Goal: Communication & Community: Answer question/provide support

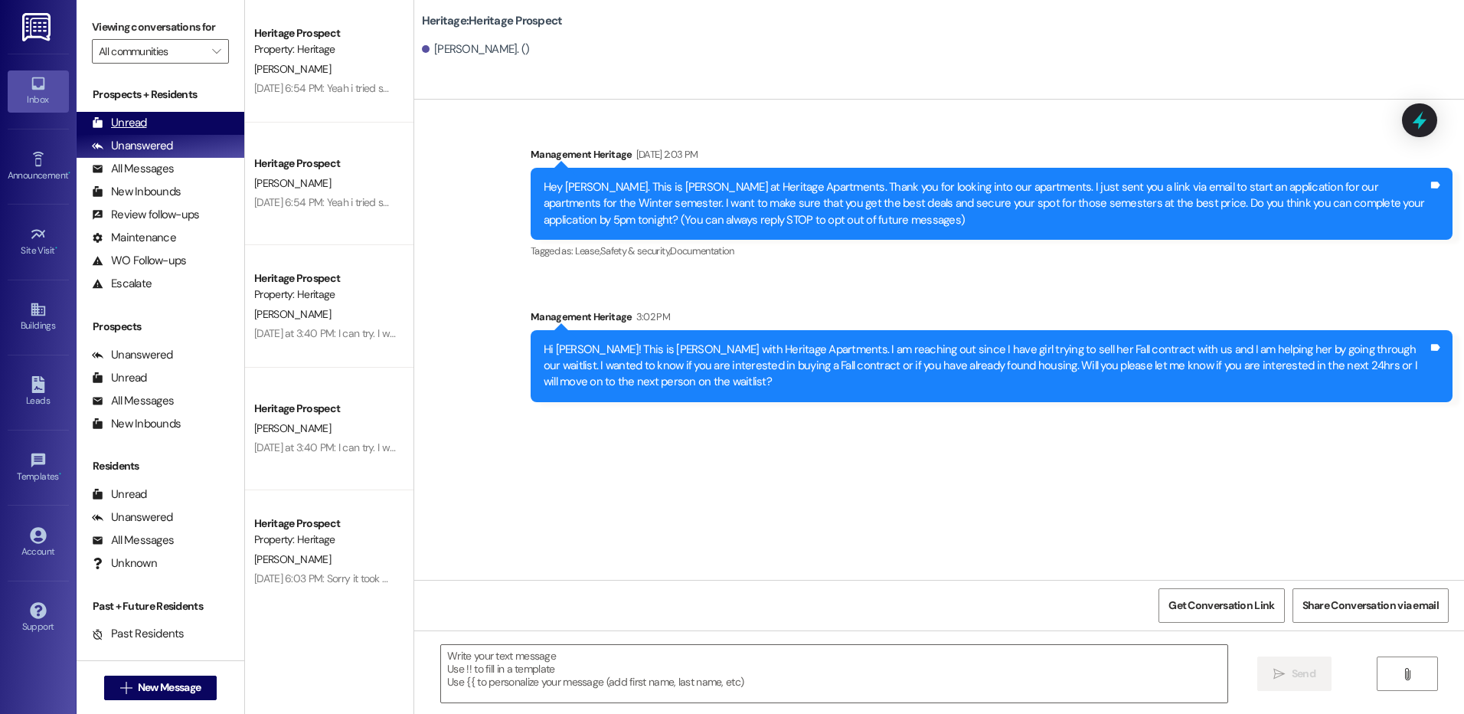
click at [179, 126] on div "Unread (0)" at bounding box center [161, 123] width 168 height 23
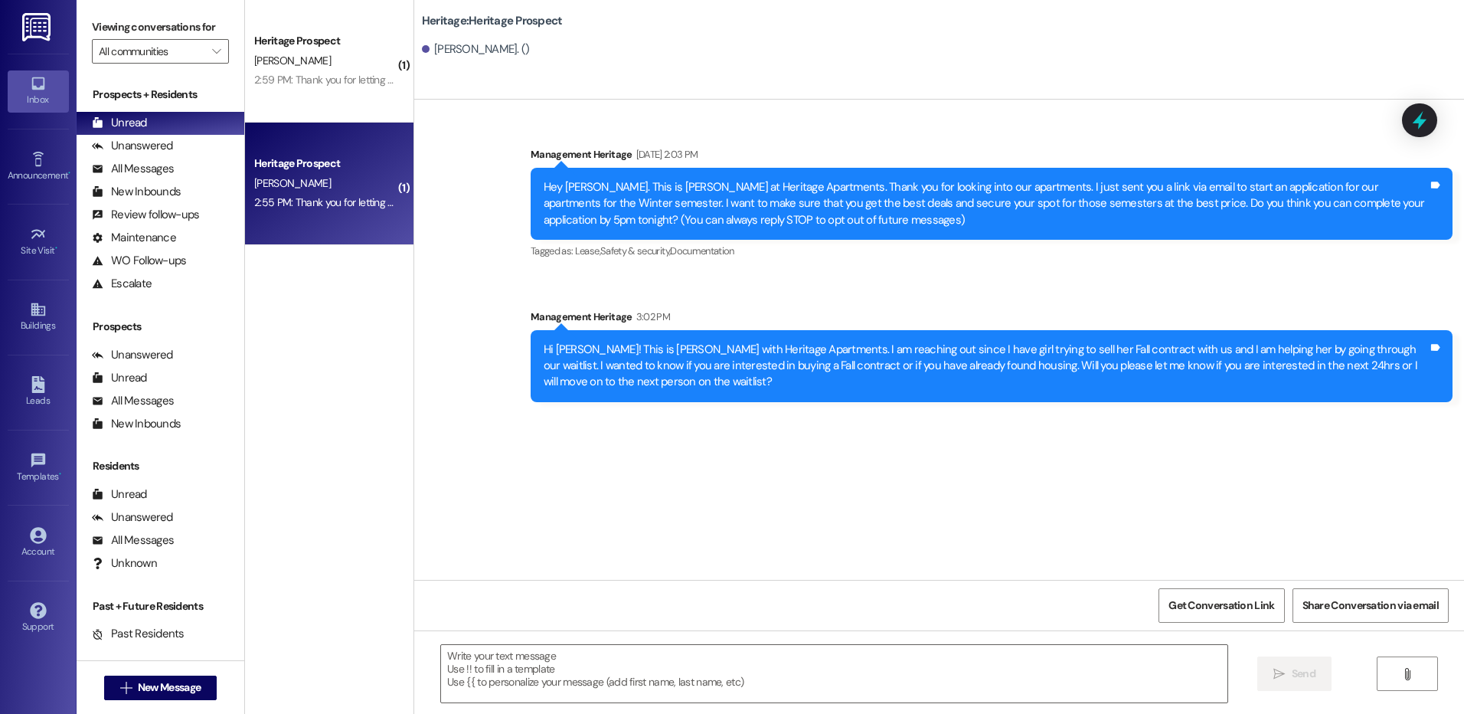
click at [329, 198] on div "2:55 PM: Thank you for letting me know. 2:55 PM: Thank you for letting me know." at bounding box center [342, 202] width 176 height 14
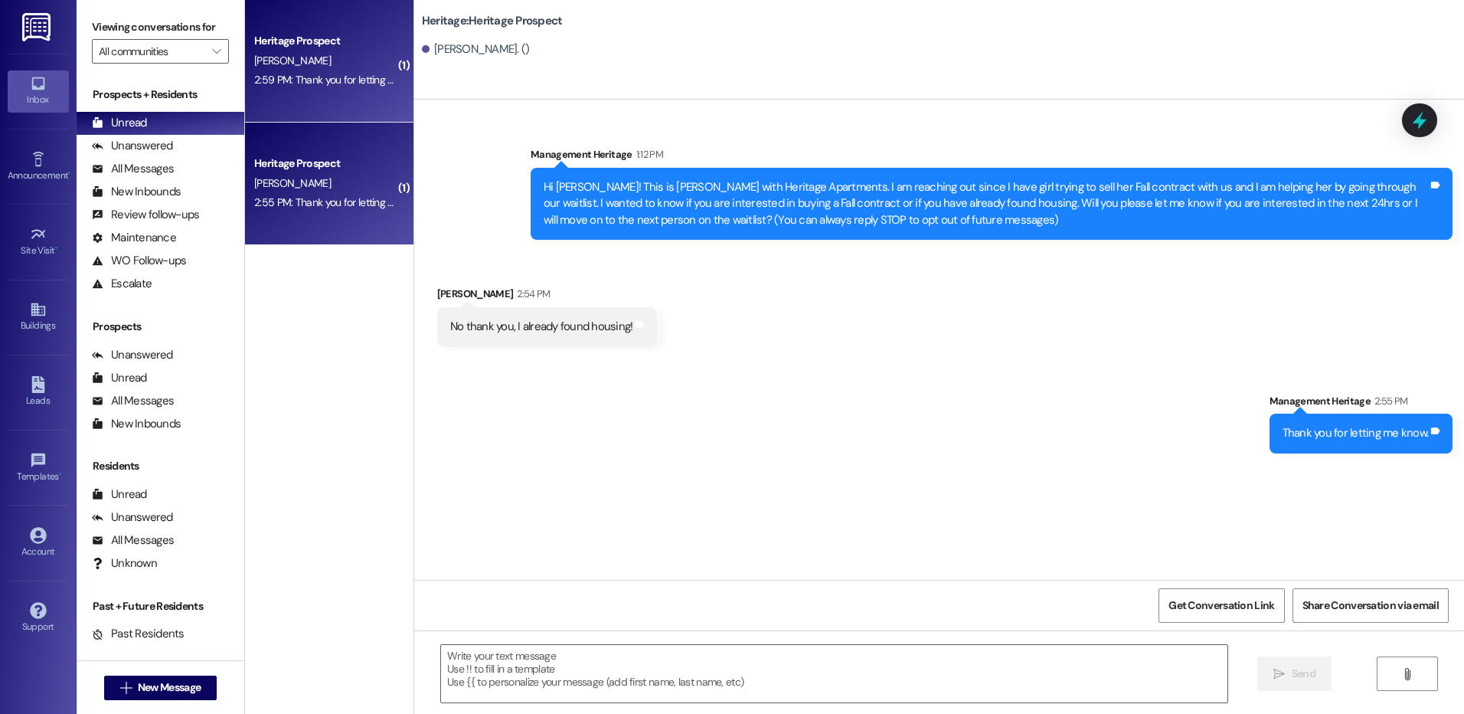
click at [346, 95] on div "Heritage Prospect [PERSON_NAME] 2:59 PM: Thank you for letting me know. 2:59 PM…" at bounding box center [329, 61] width 168 height 123
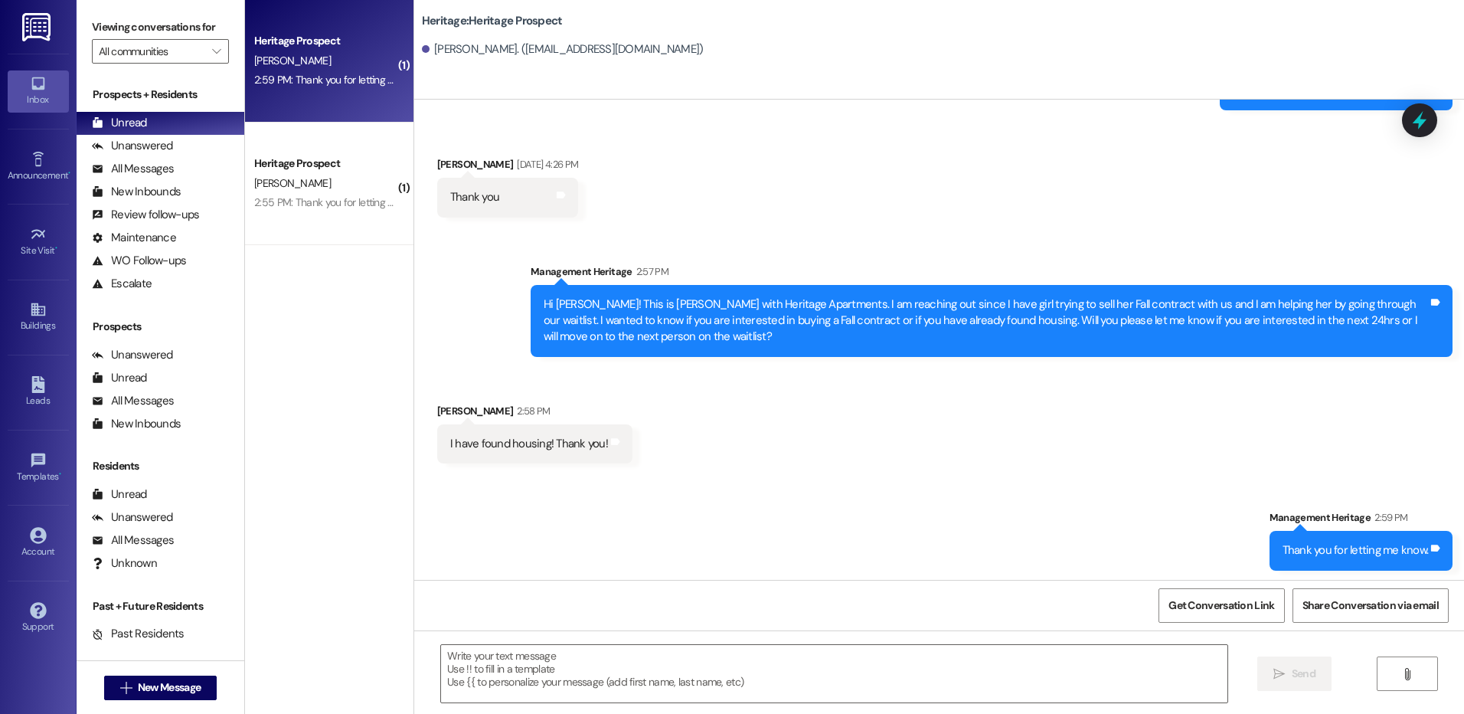
scroll to position [368, 0]
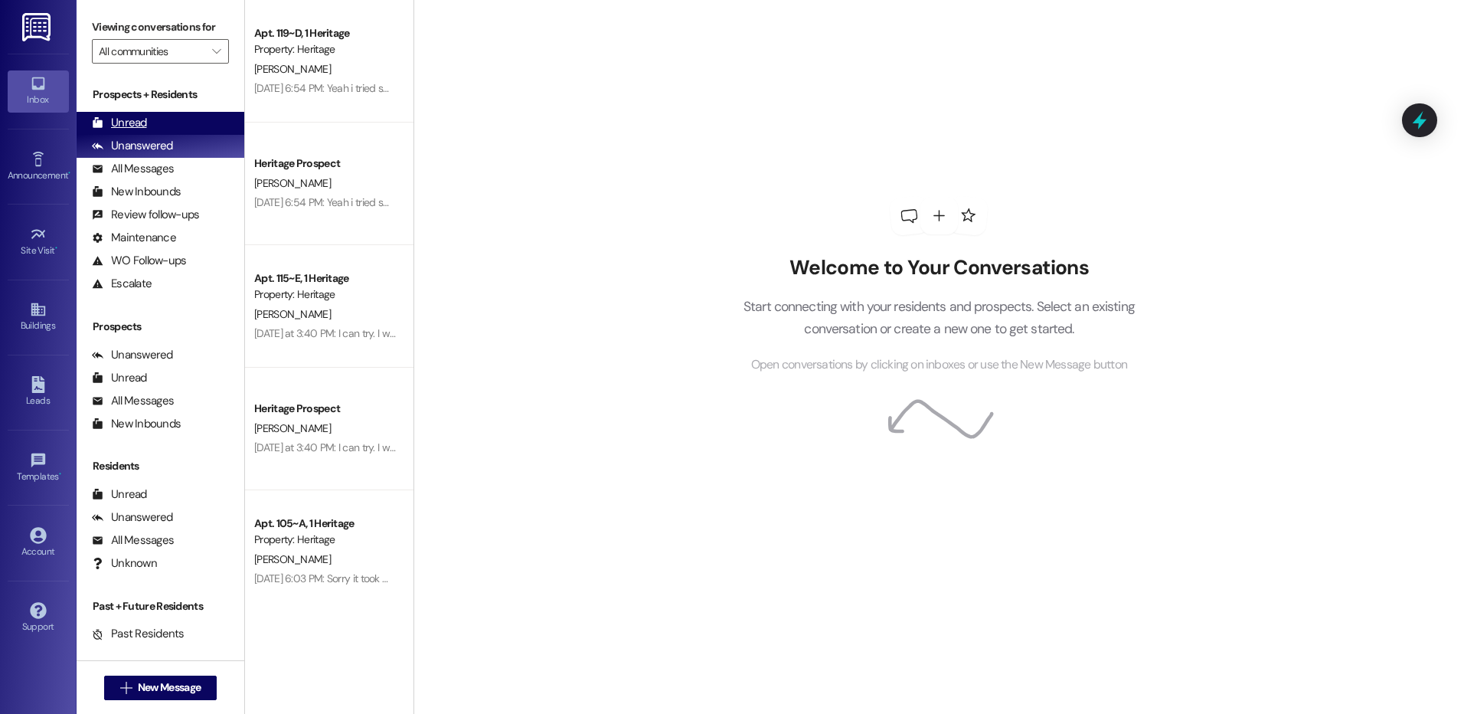
click at [221, 122] on div "Unread (0)" at bounding box center [161, 123] width 168 height 23
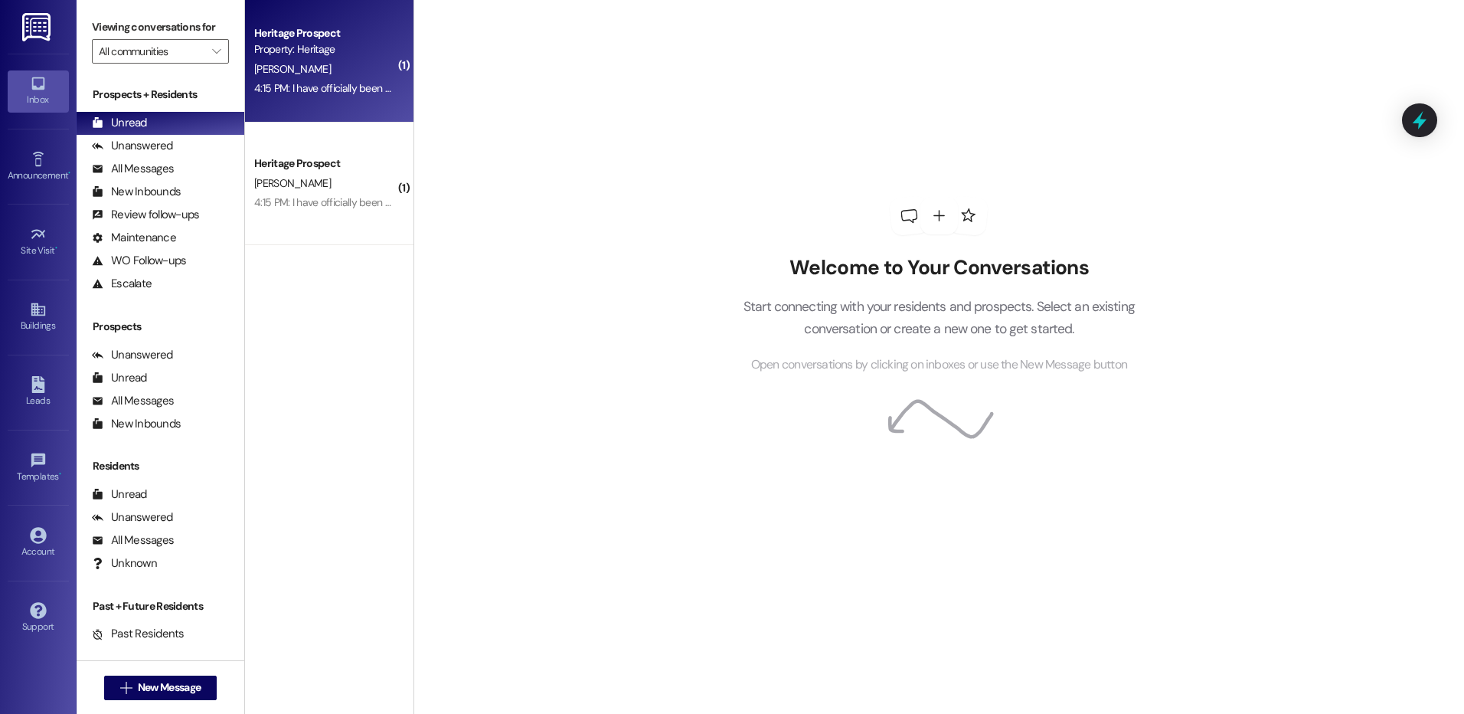
click at [348, 62] on div "R. Handy" at bounding box center [325, 69] width 145 height 19
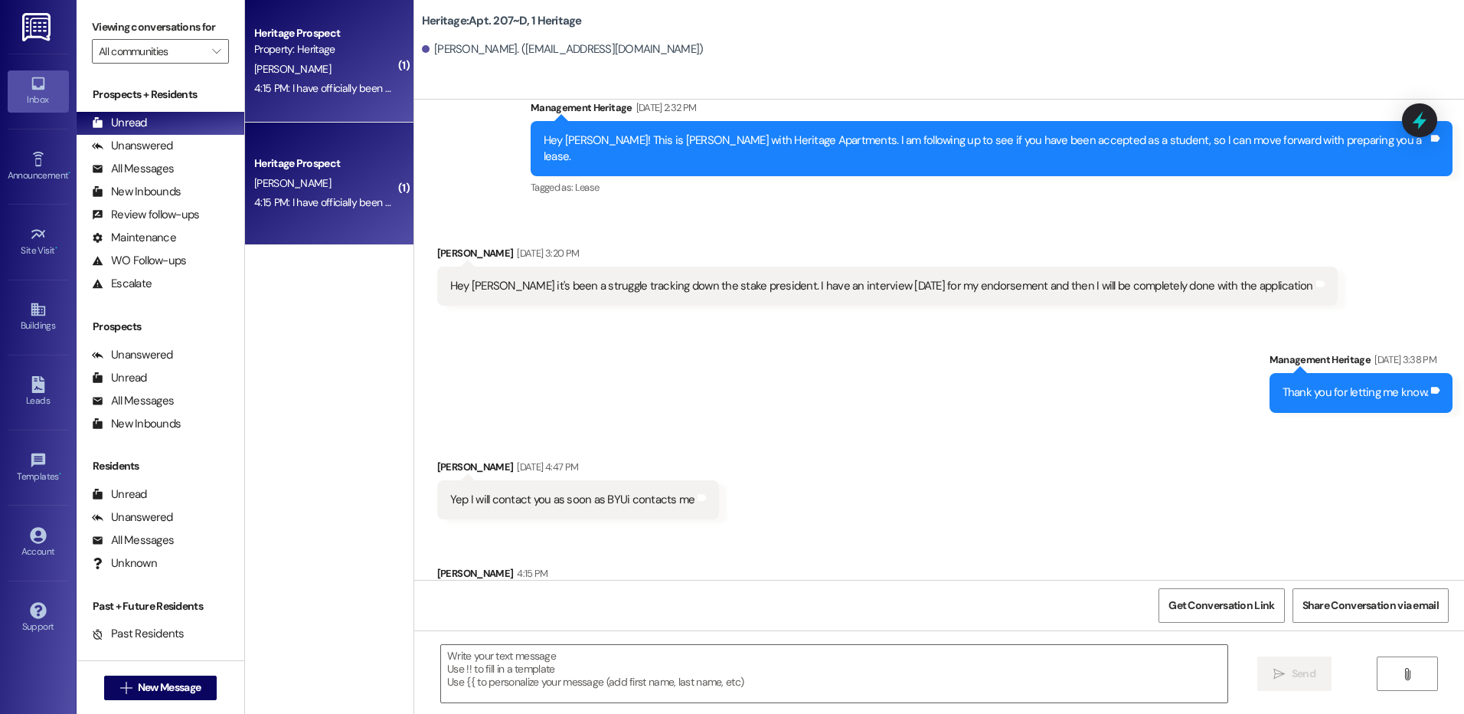
scroll to position [2510, 0]
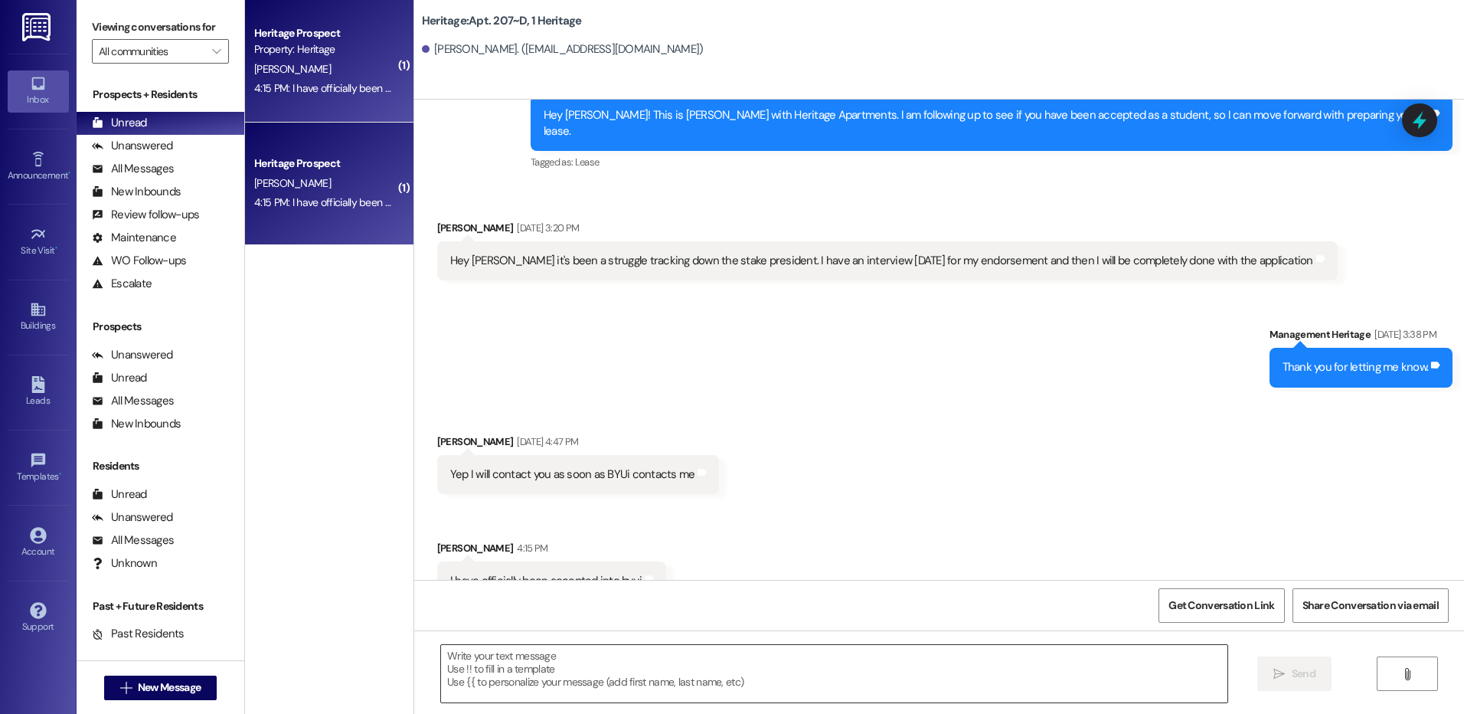
click at [532, 674] on textarea at bounding box center [834, 673] width 786 height 57
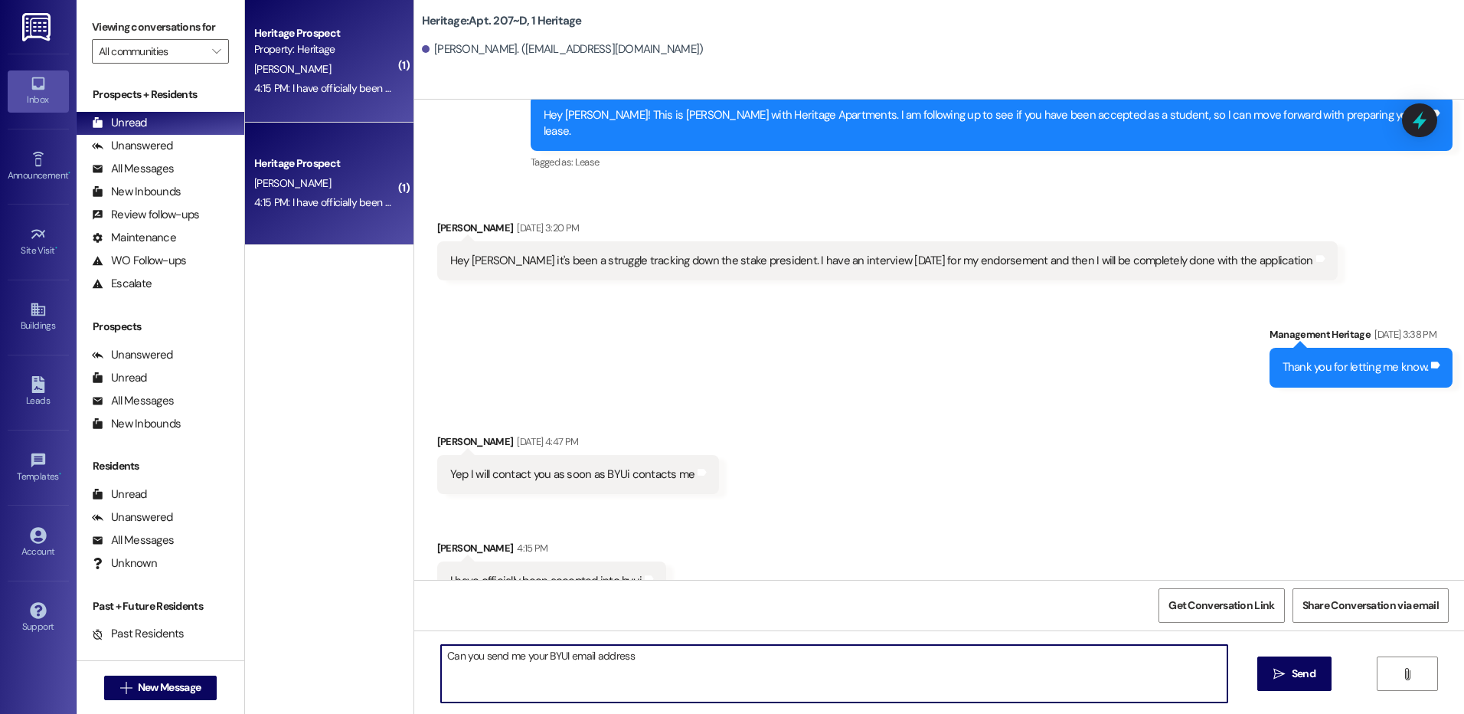
type textarea "Can you send me your BYUI email address?"
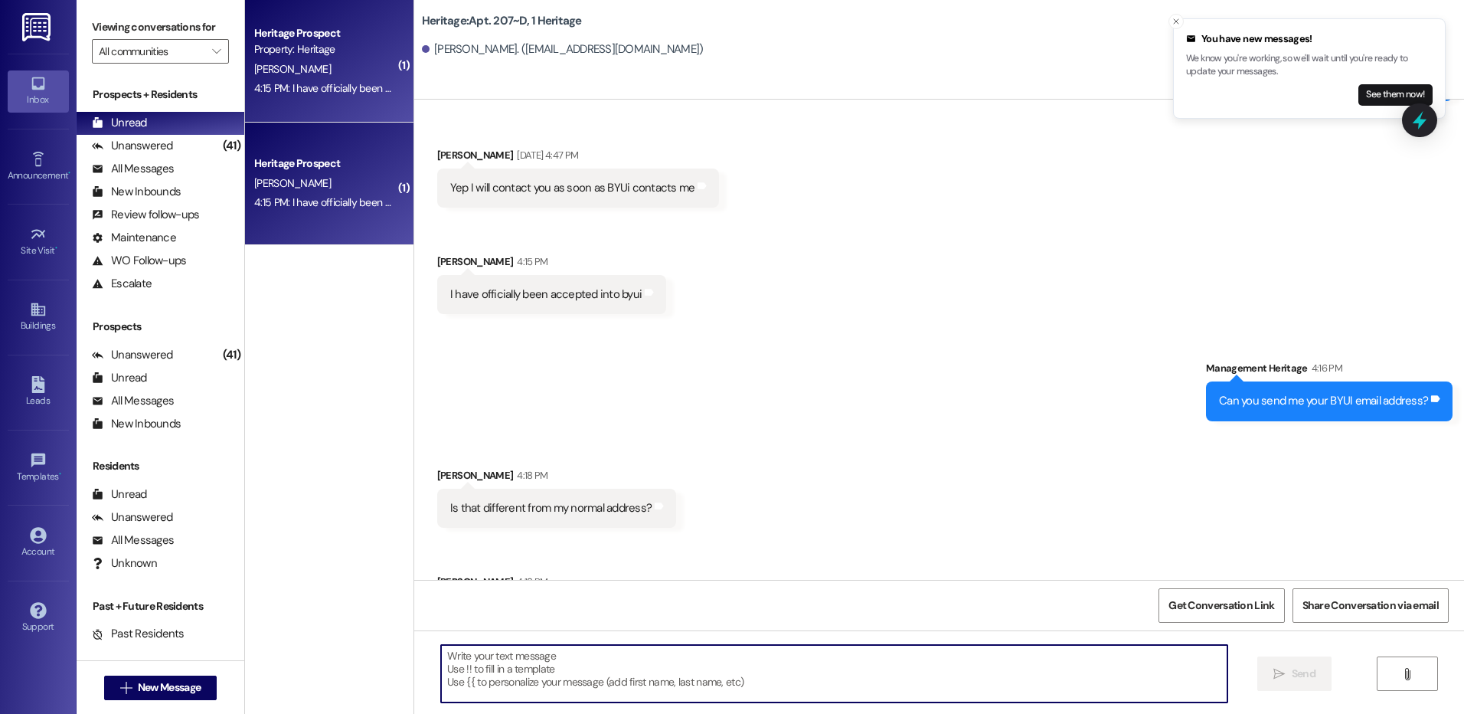
scroll to position [2830, 0]
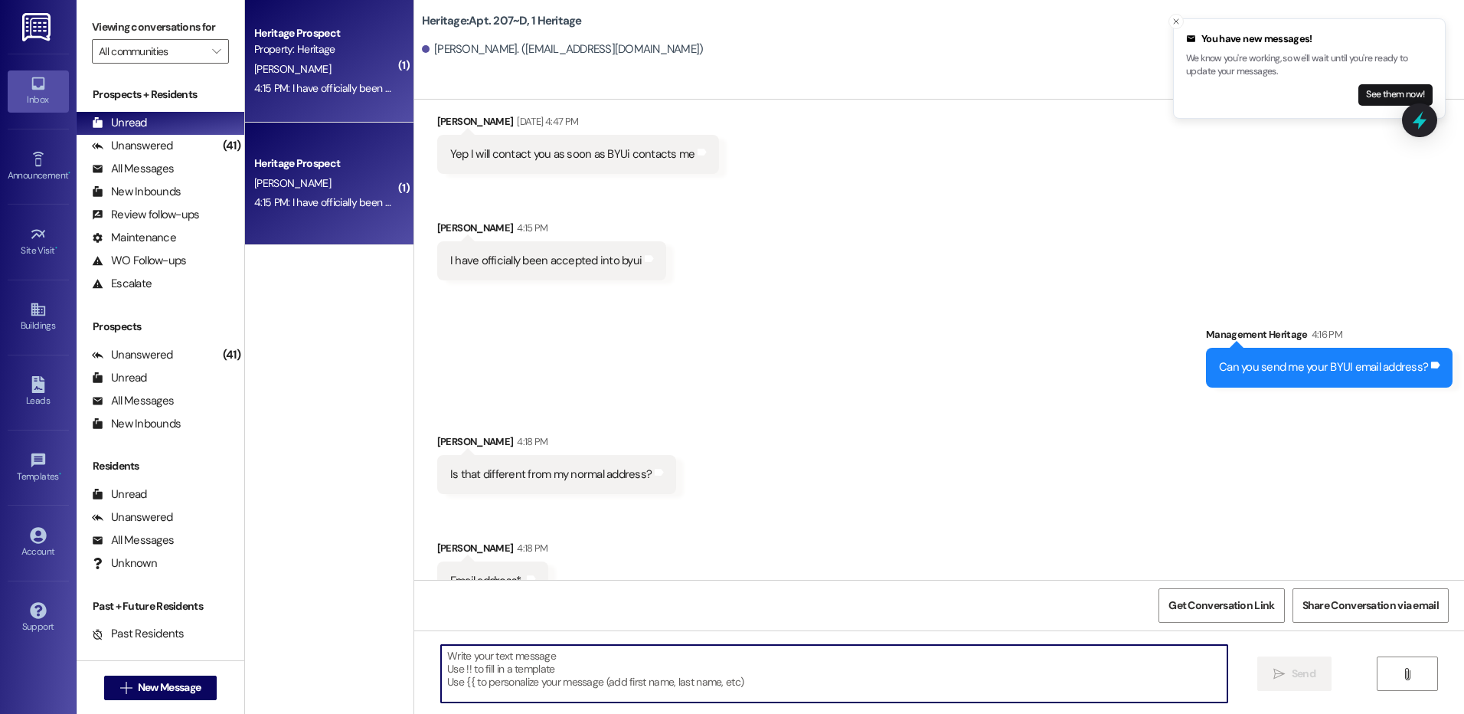
click at [550, 690] on textarea at bounding box center [834, 673] width 786 height 57
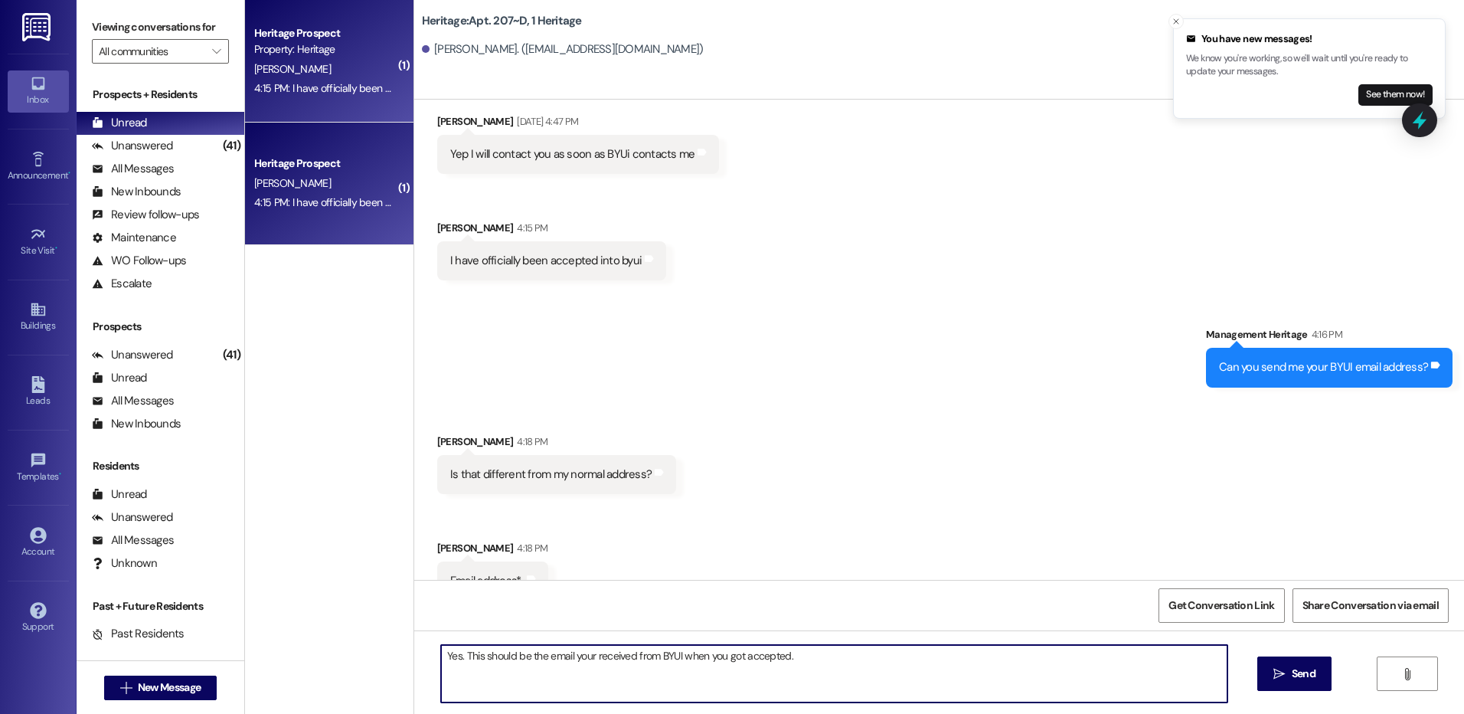
type textarea "Yes. This should be the email your received from BYUI when you got accepted."
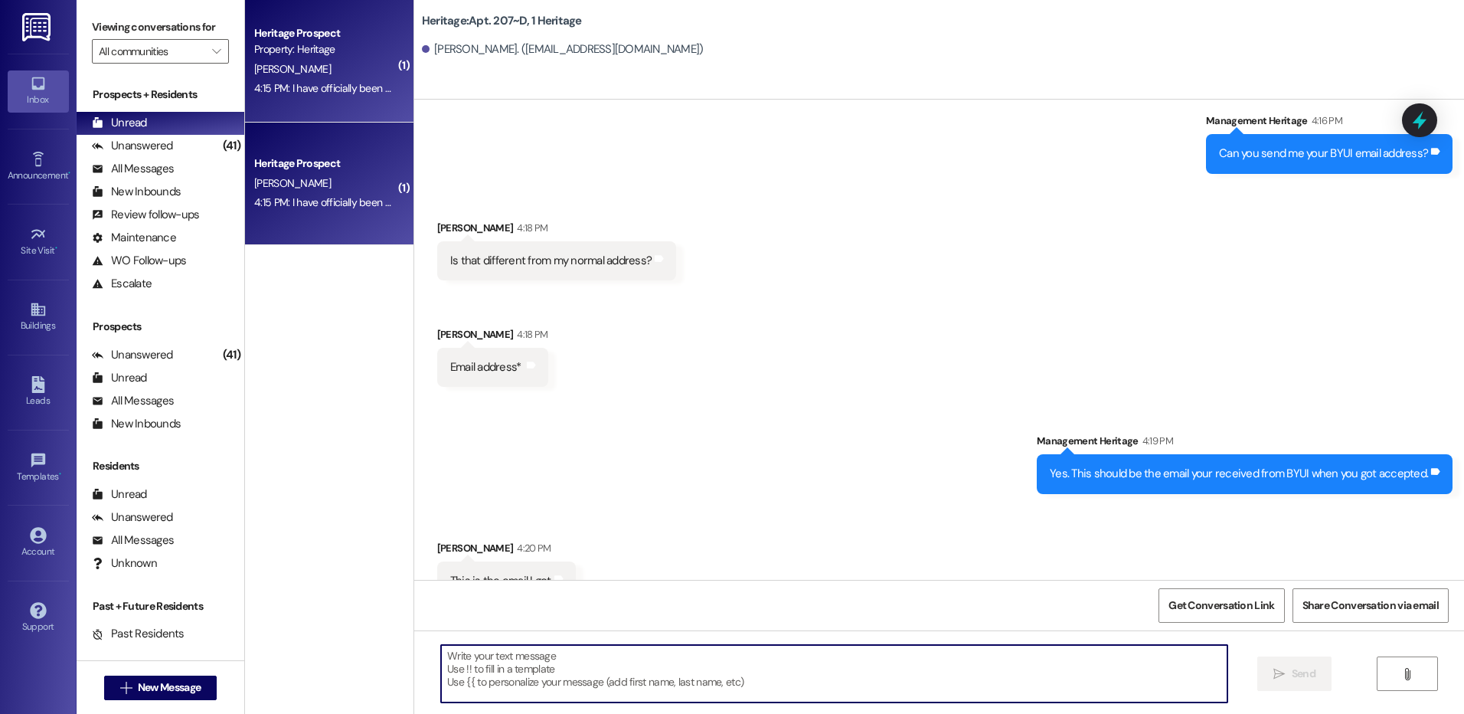
scroll to position [3461, 0]
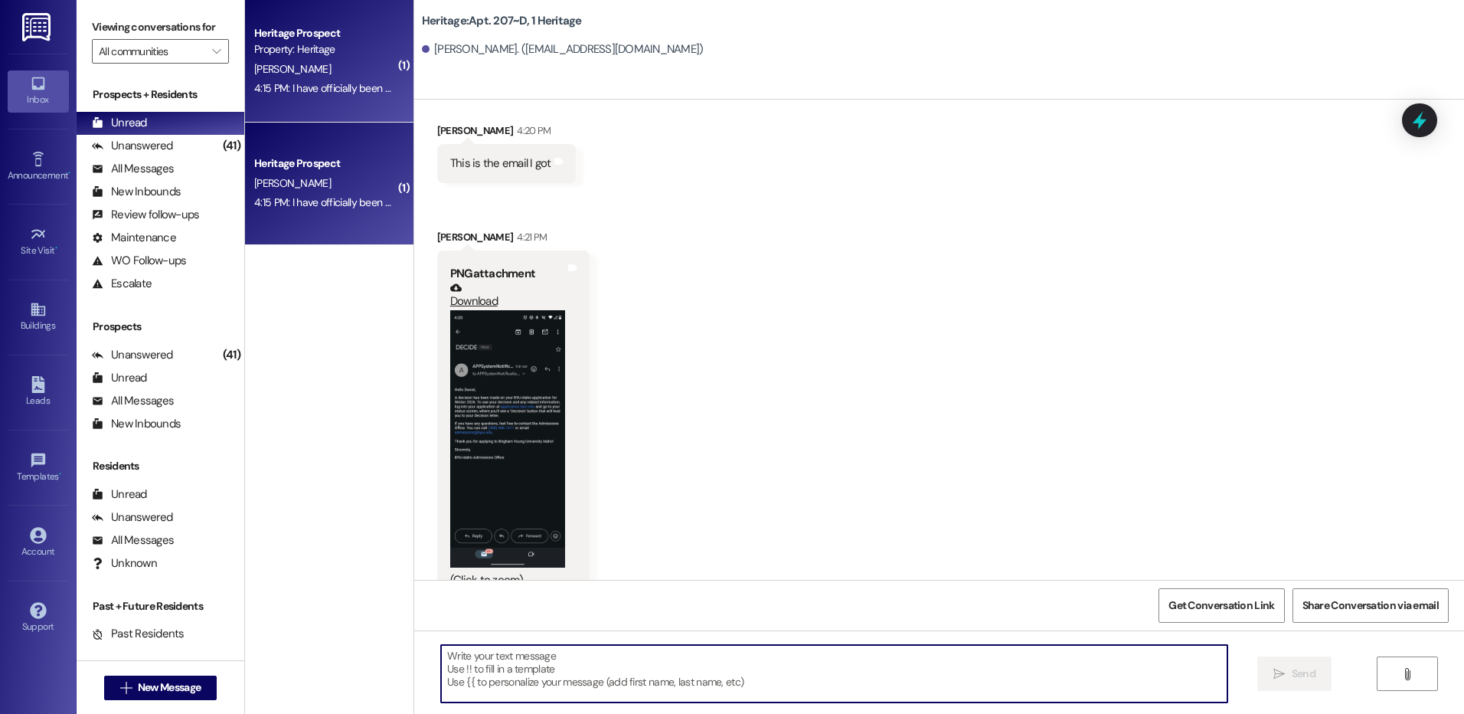
click at [501, 360] on button "Zoom image" at bounding box center [507, 438] width 115 height 257
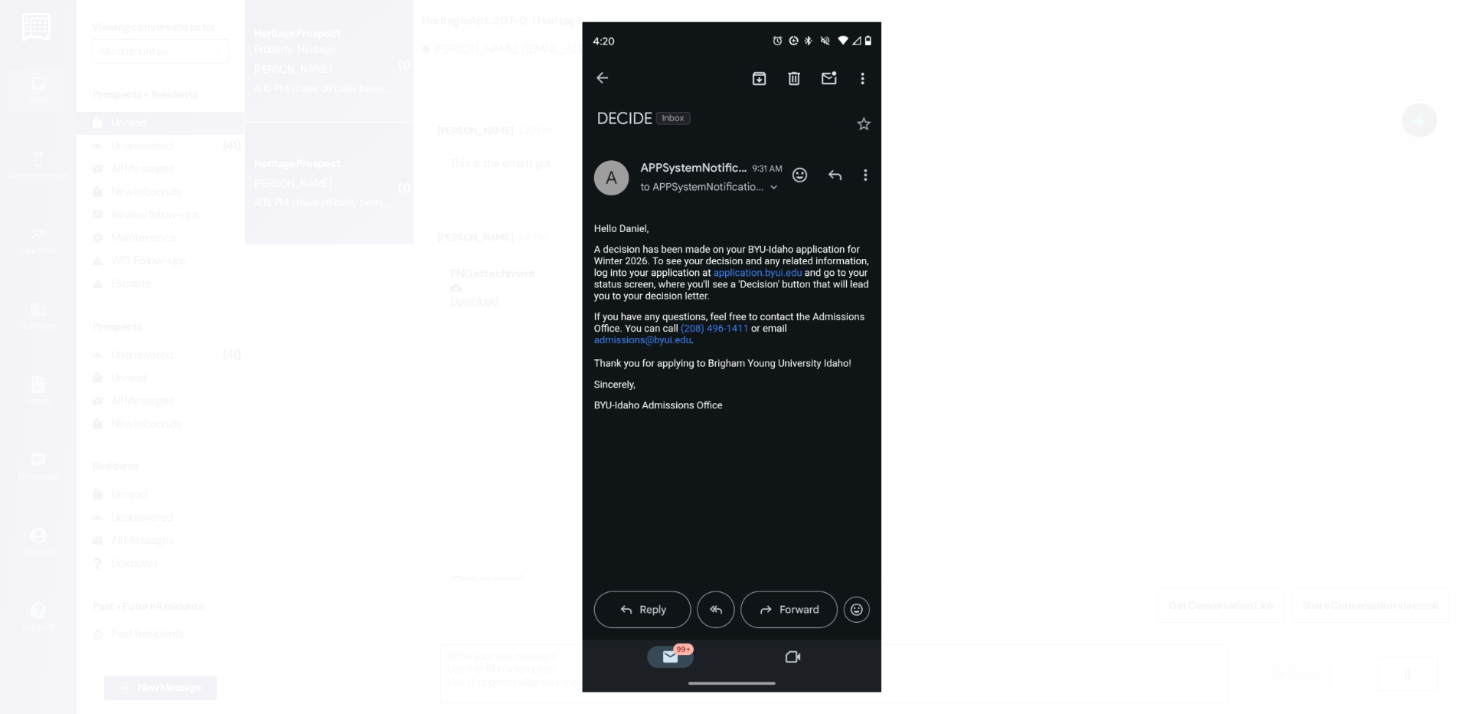
click at [1103, 358] on button "Unzoom image" at bounding box center [732, 357] width 1464 height 714
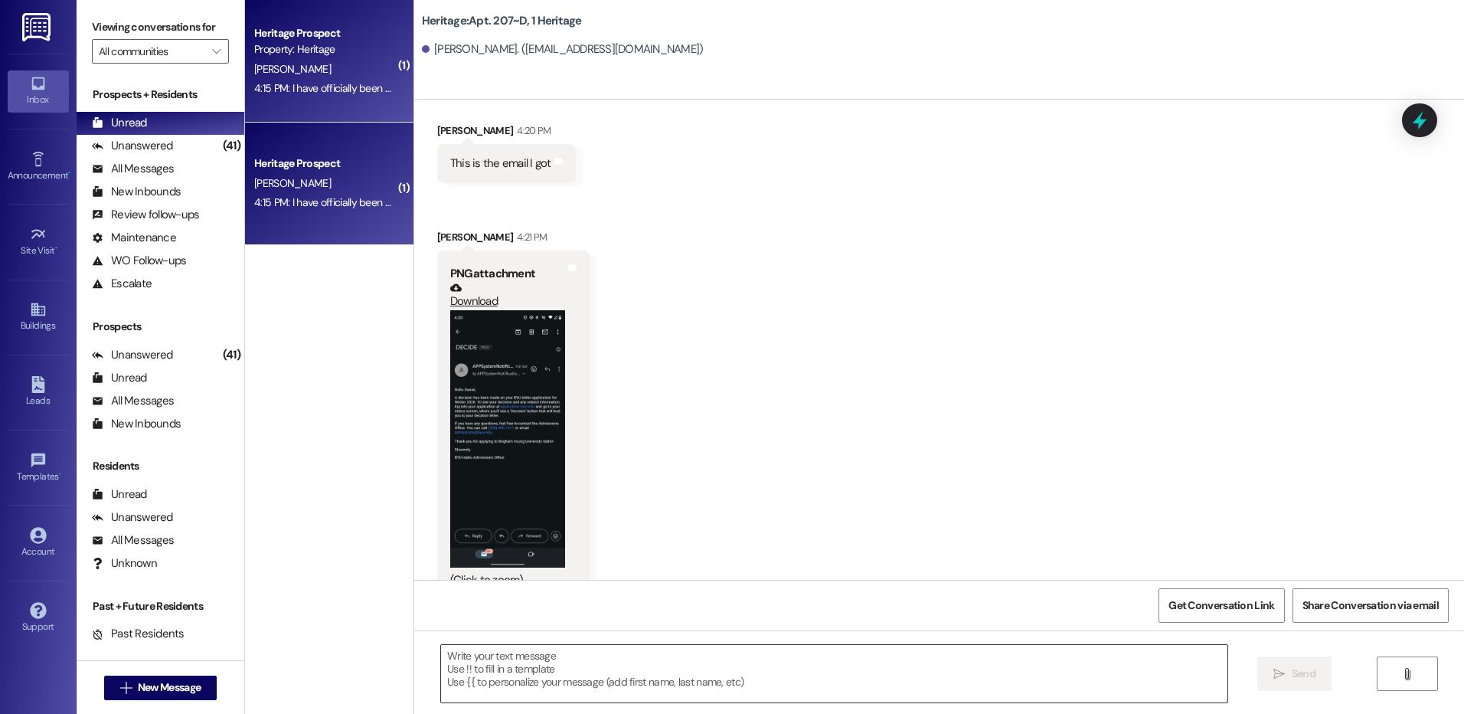
click at [530, 669] on textarea at bounding box center [834, 673] width 786 height 57
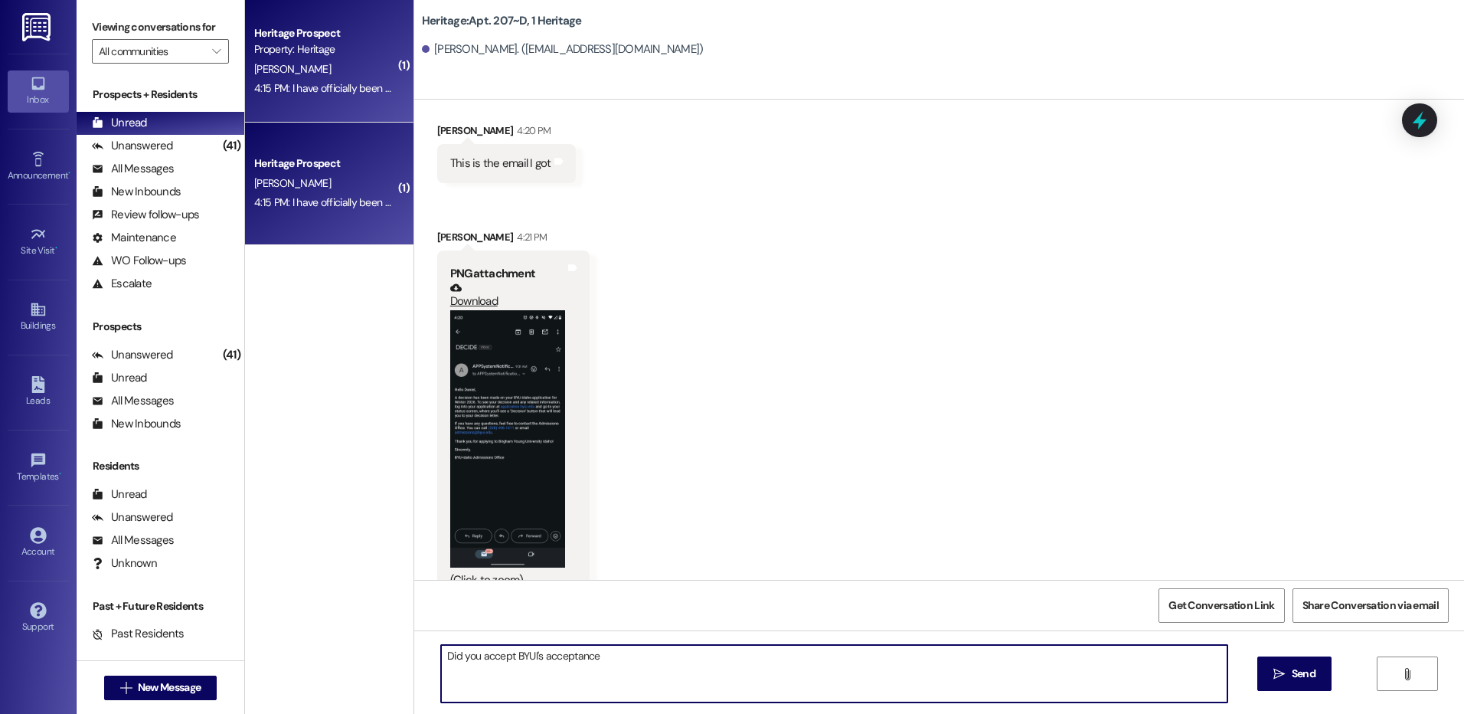
type textarea "Did you accept BYUI's acceptance?"
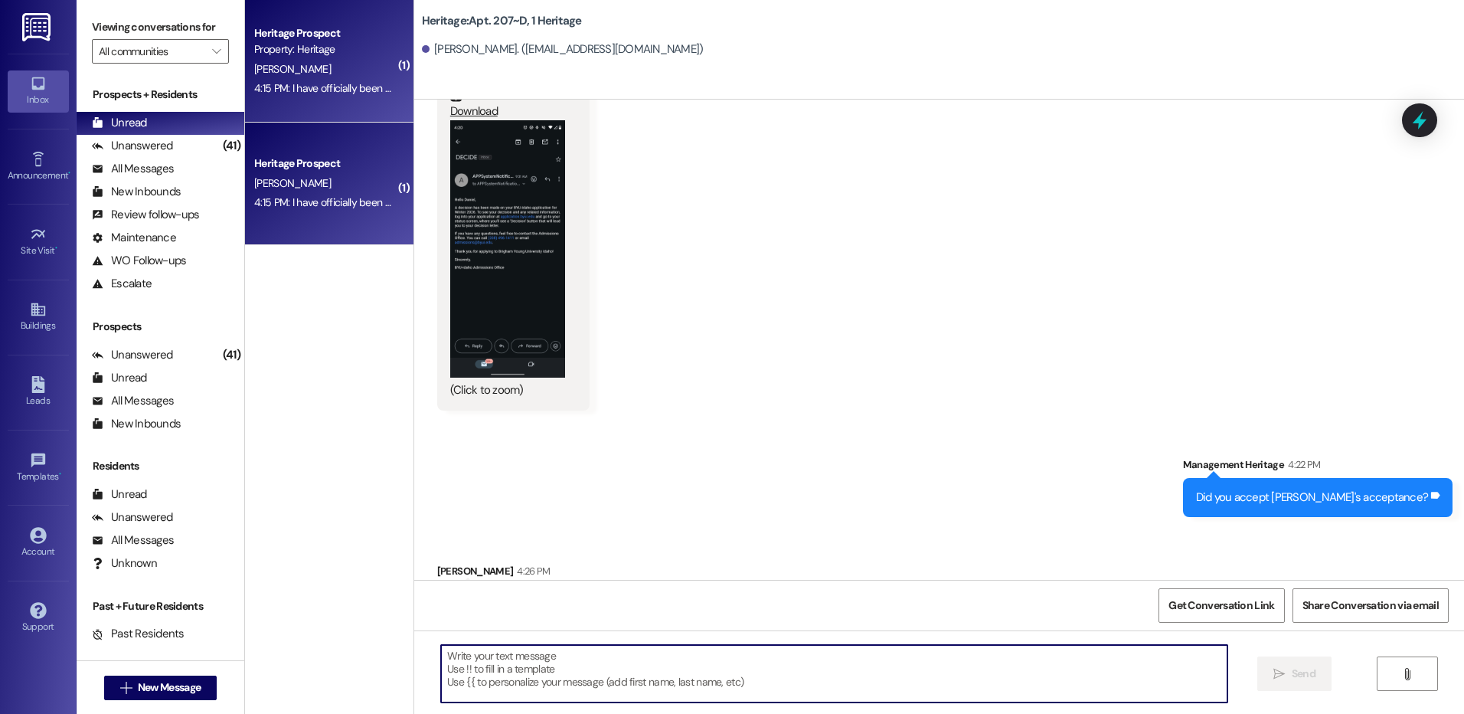
scroll to position [3673, 0]
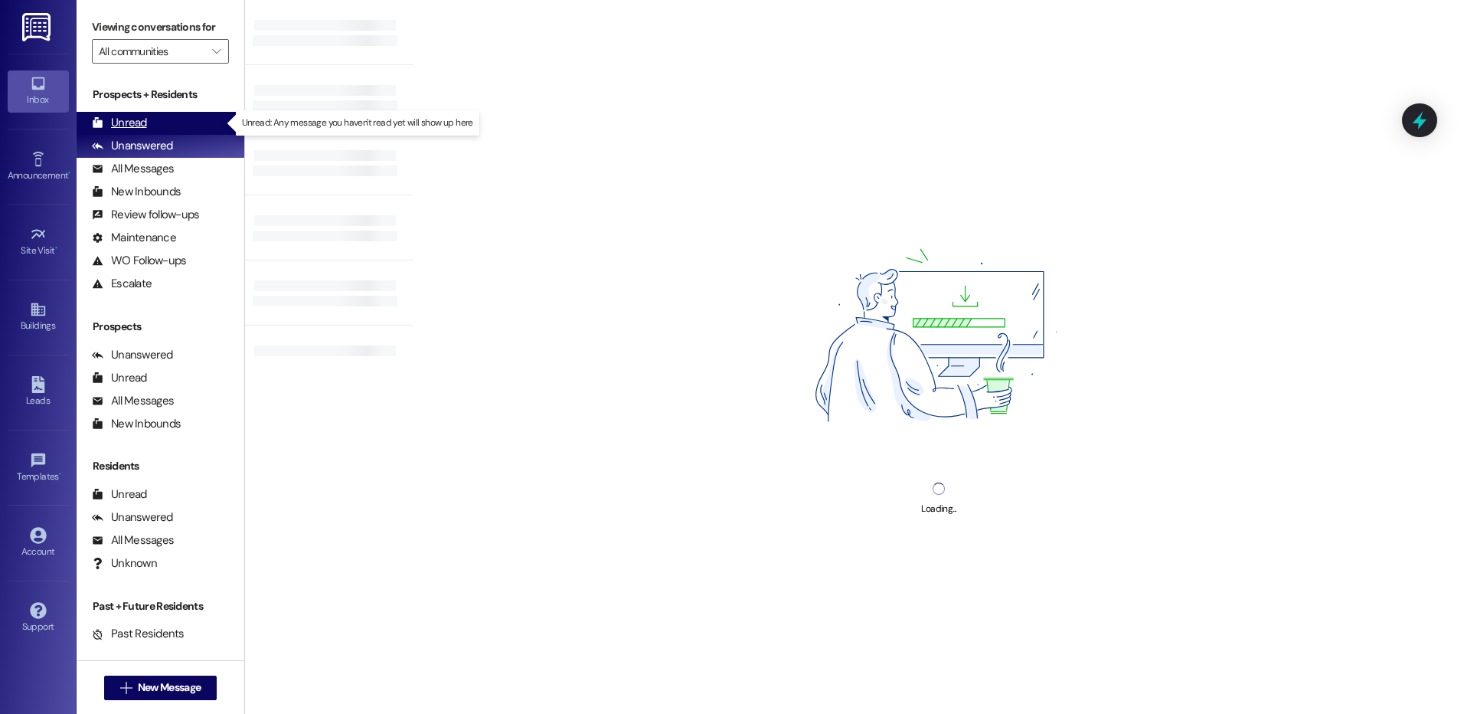
click at [153, 116] on div "Unread (0)" at bounding box center [161, 123] width 168 height 23
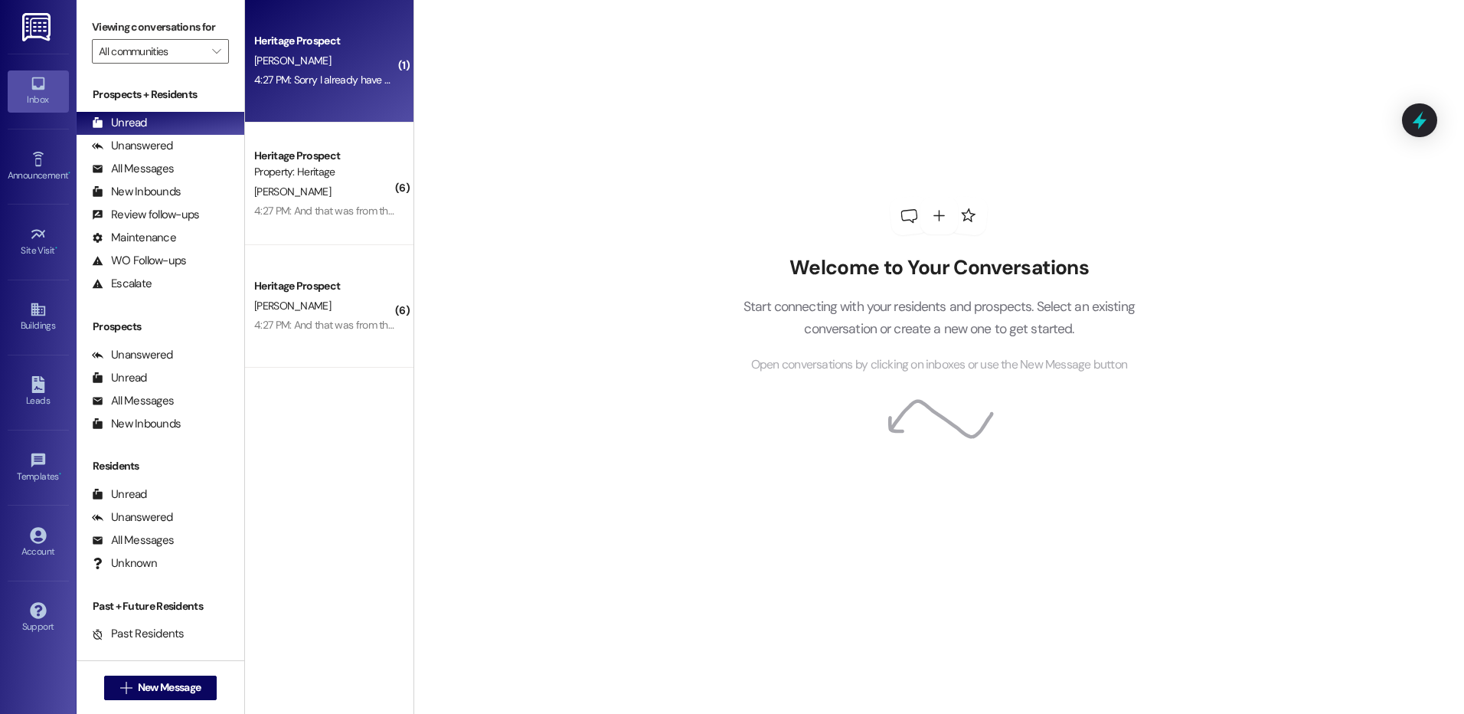
click at [332, 64] on div "G. Clark" at bounding box center [325, 60] width 145 height 19
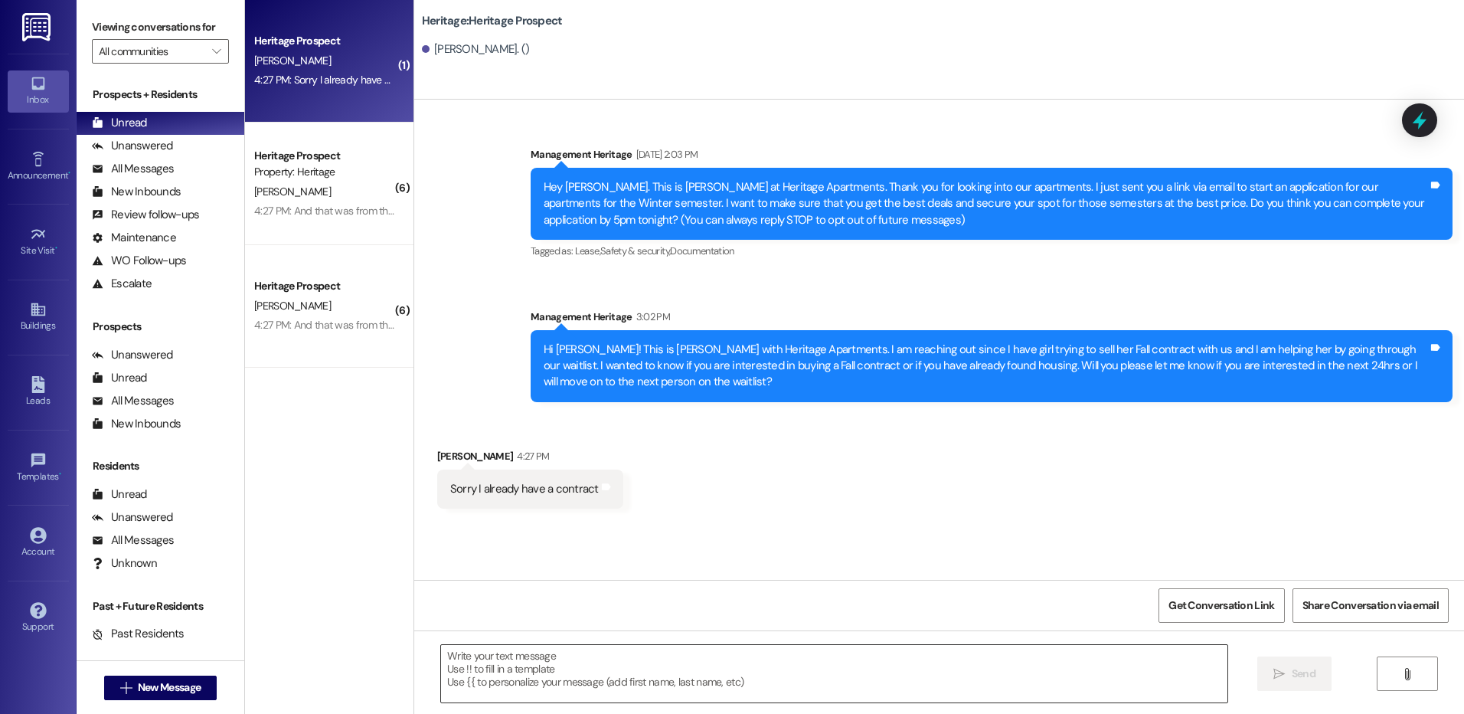
click at [554, 672] on textarea at bounding box center [834, 673] width 786 height 57
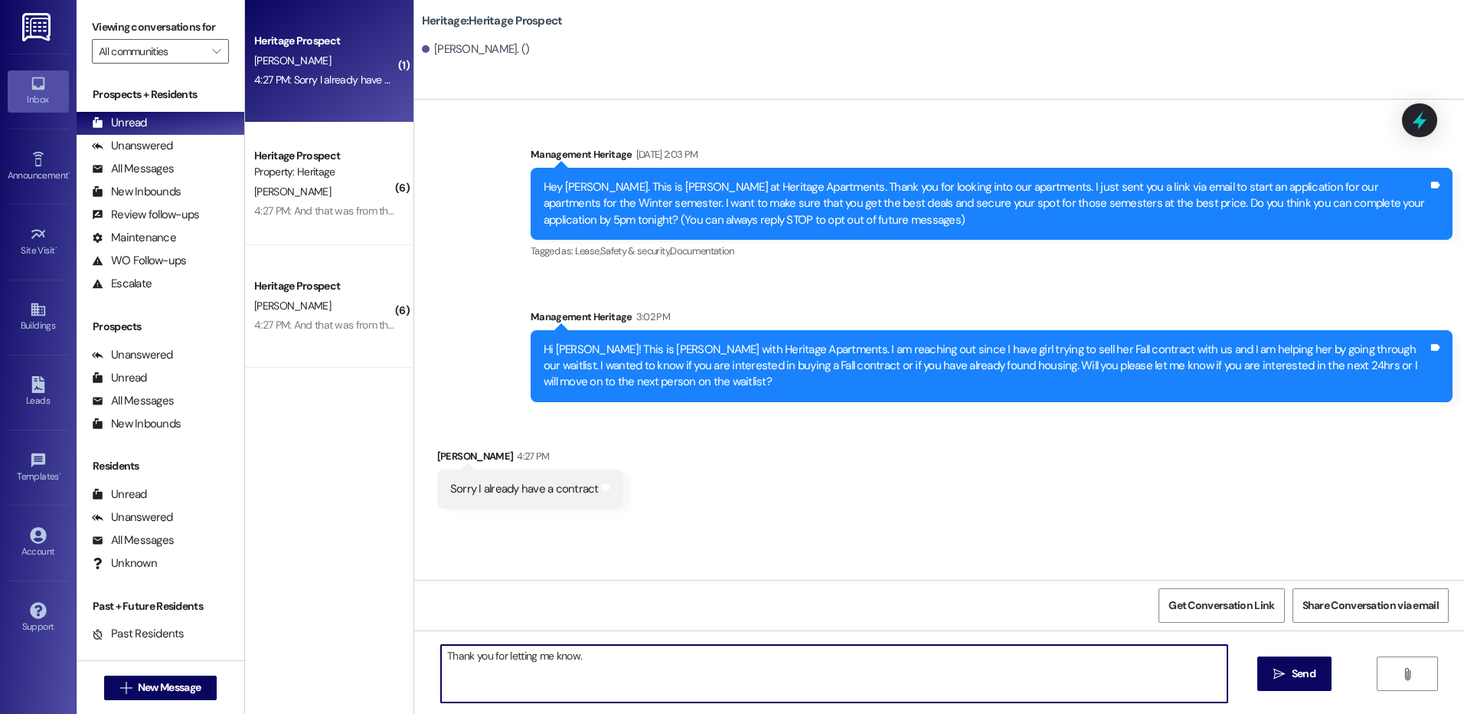
type textarea "Thank you for letting me know."
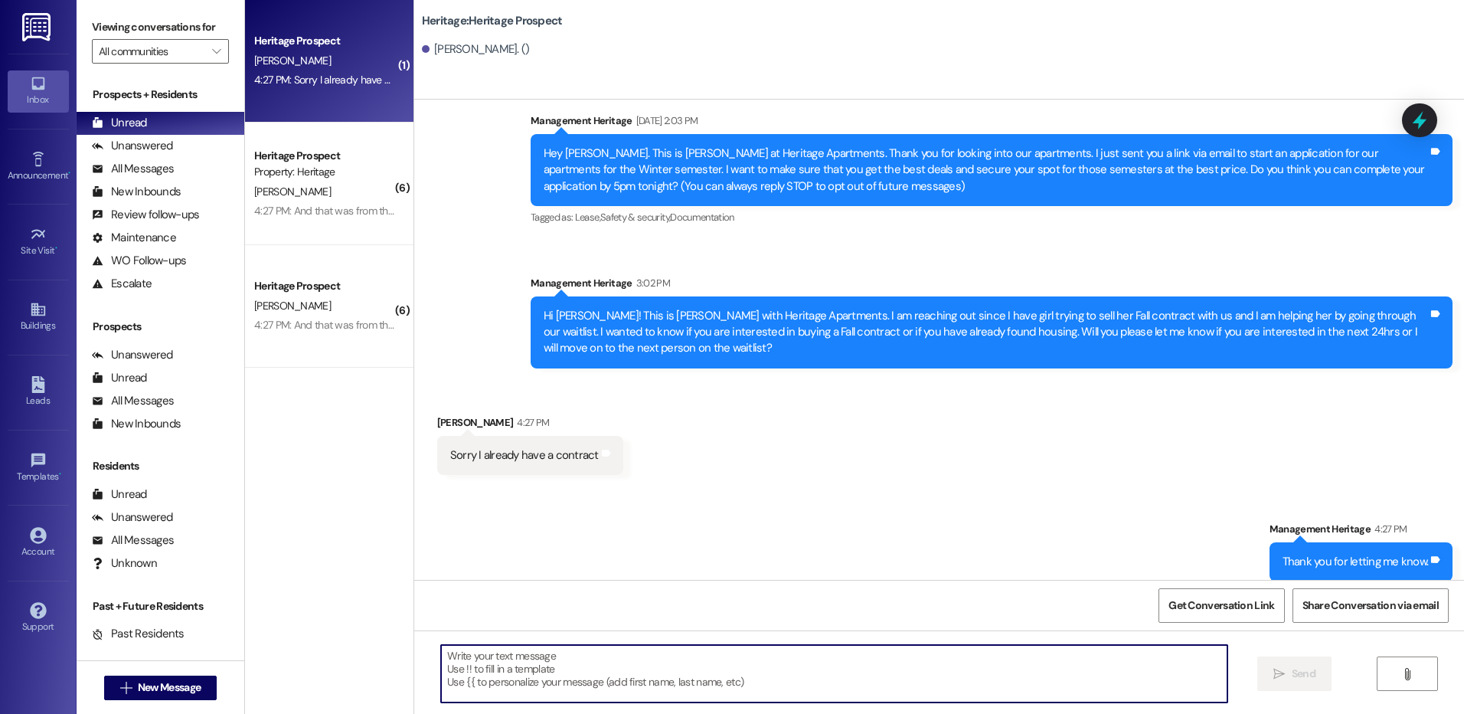
scroll to position [47, 0]
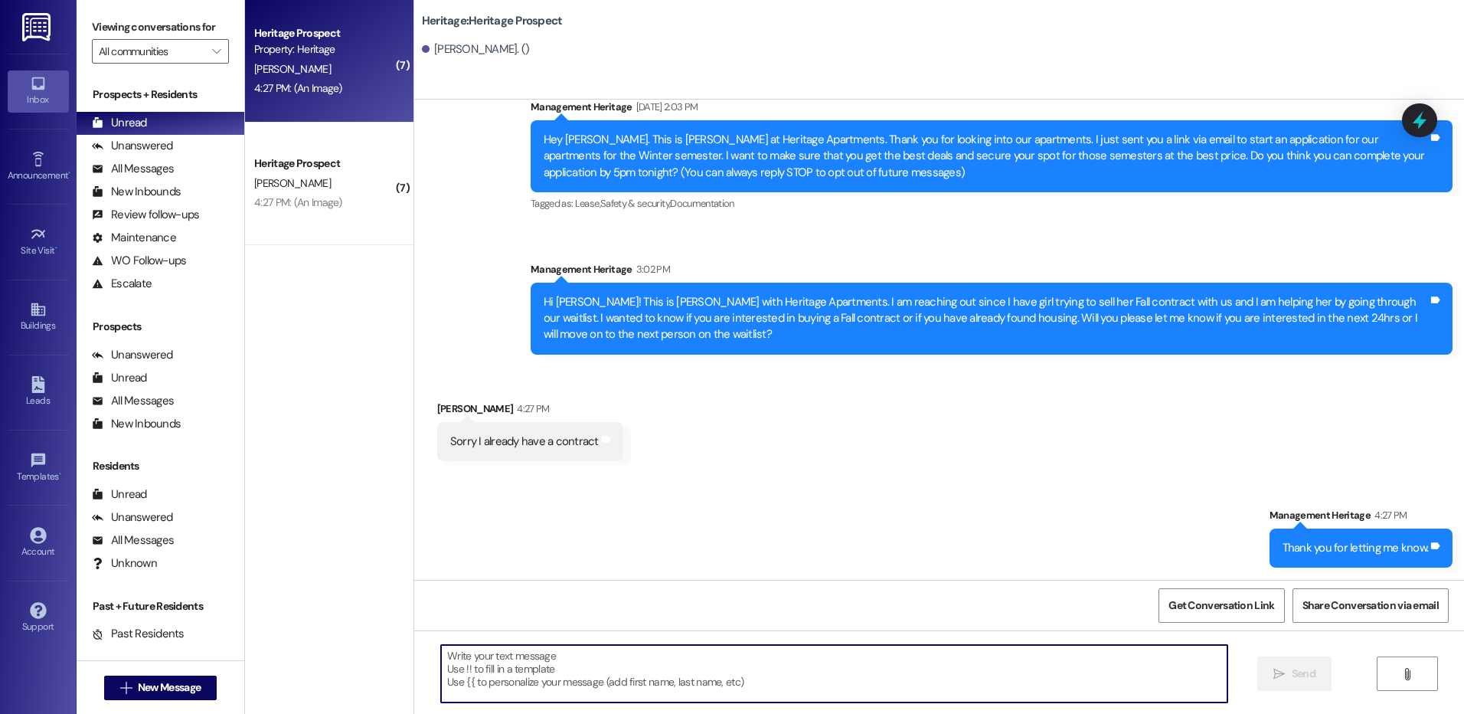
click at [319, 114] on div "Heritage Prospect Property: Heritage R. Handy 4:27 PM: (An Image) 4:27 PM: (An …" at bounding box center [329, 61] width 168 height 123
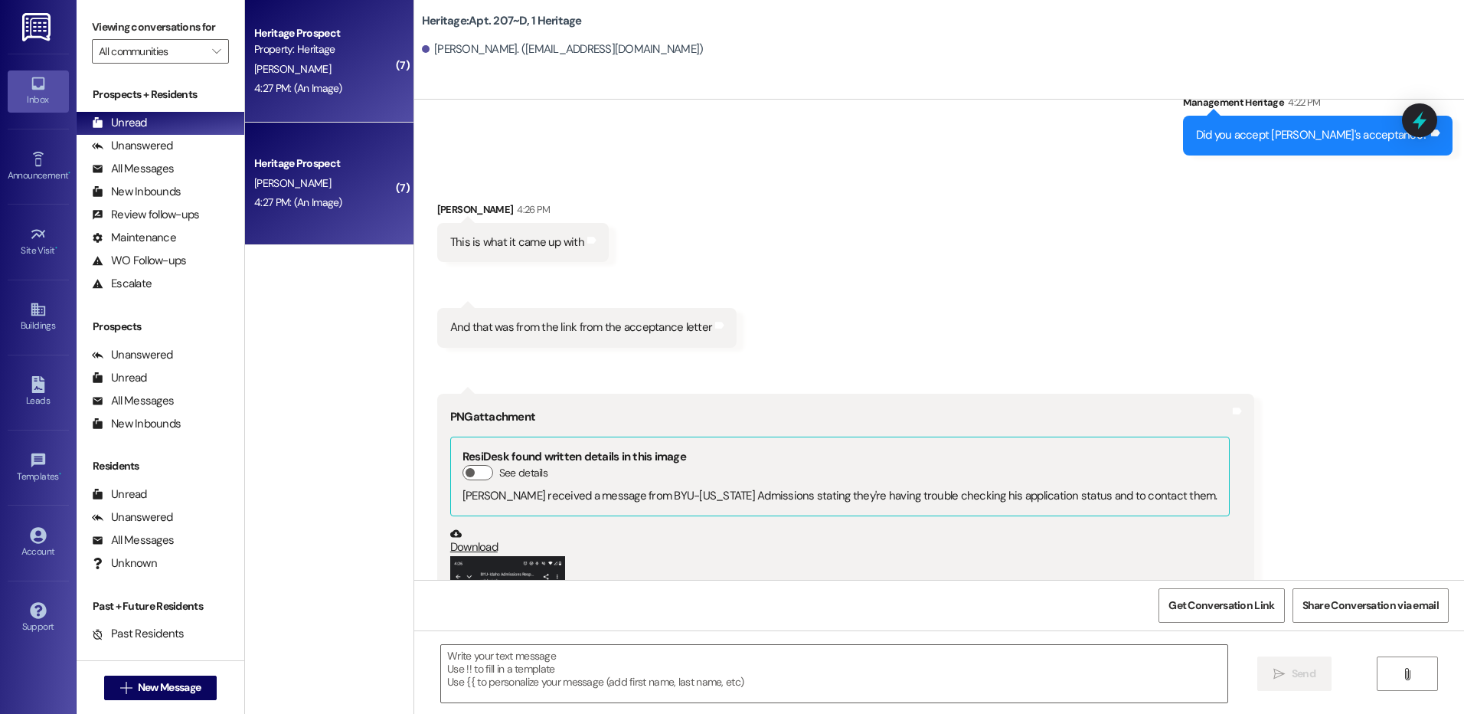
scroll to position [4344, 0]
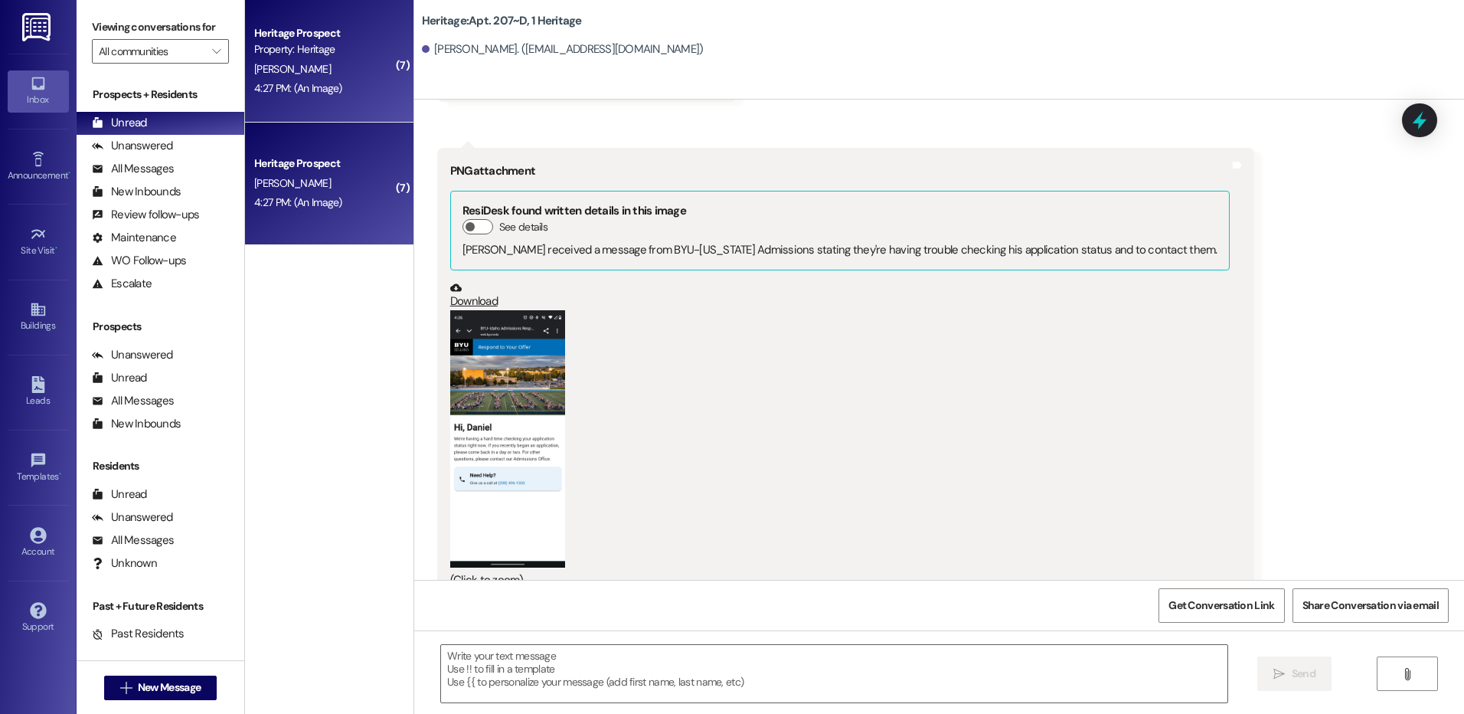
click at [502, 352] on button "Zoom image" at bounding box center [507, 438] width 115 height 257
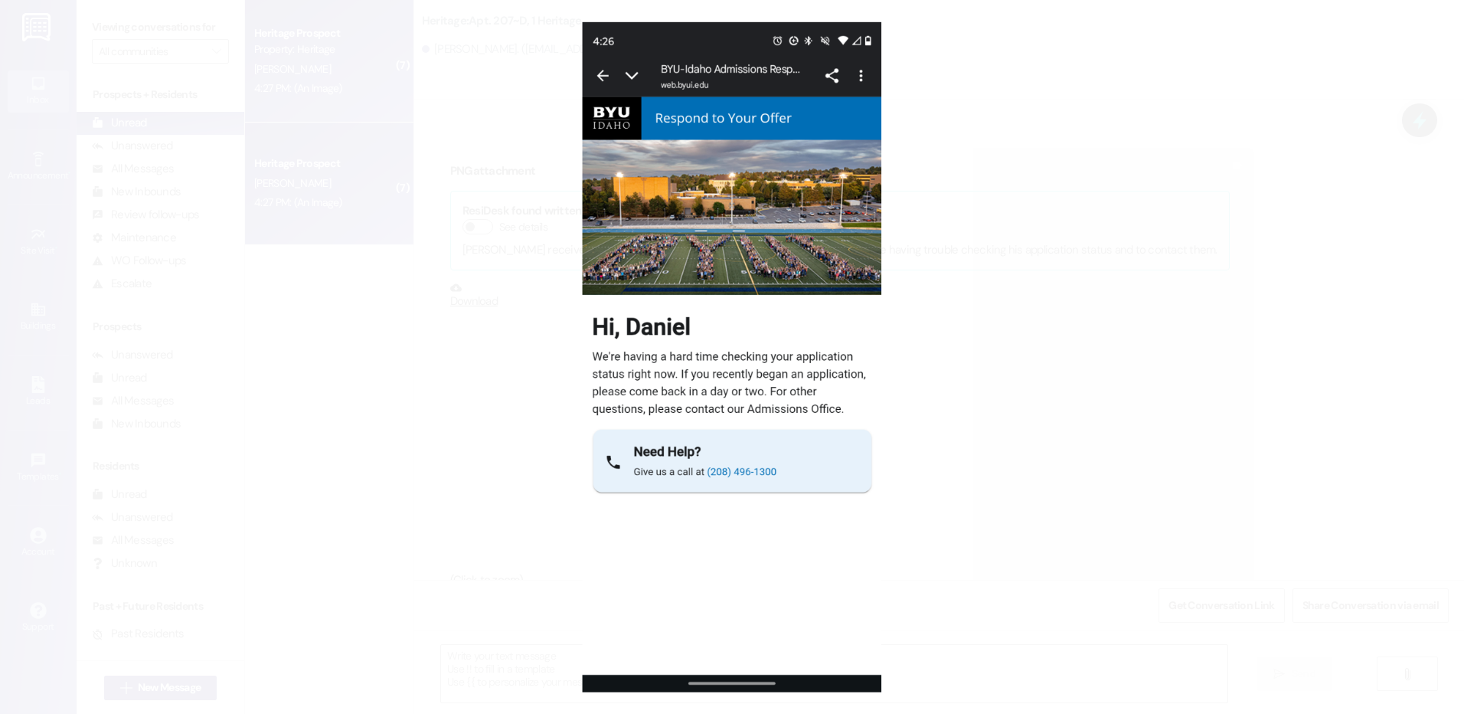
click at [932, 519] on button "Unzoom image" at bounding box center [732, 357] width 1464 height 714
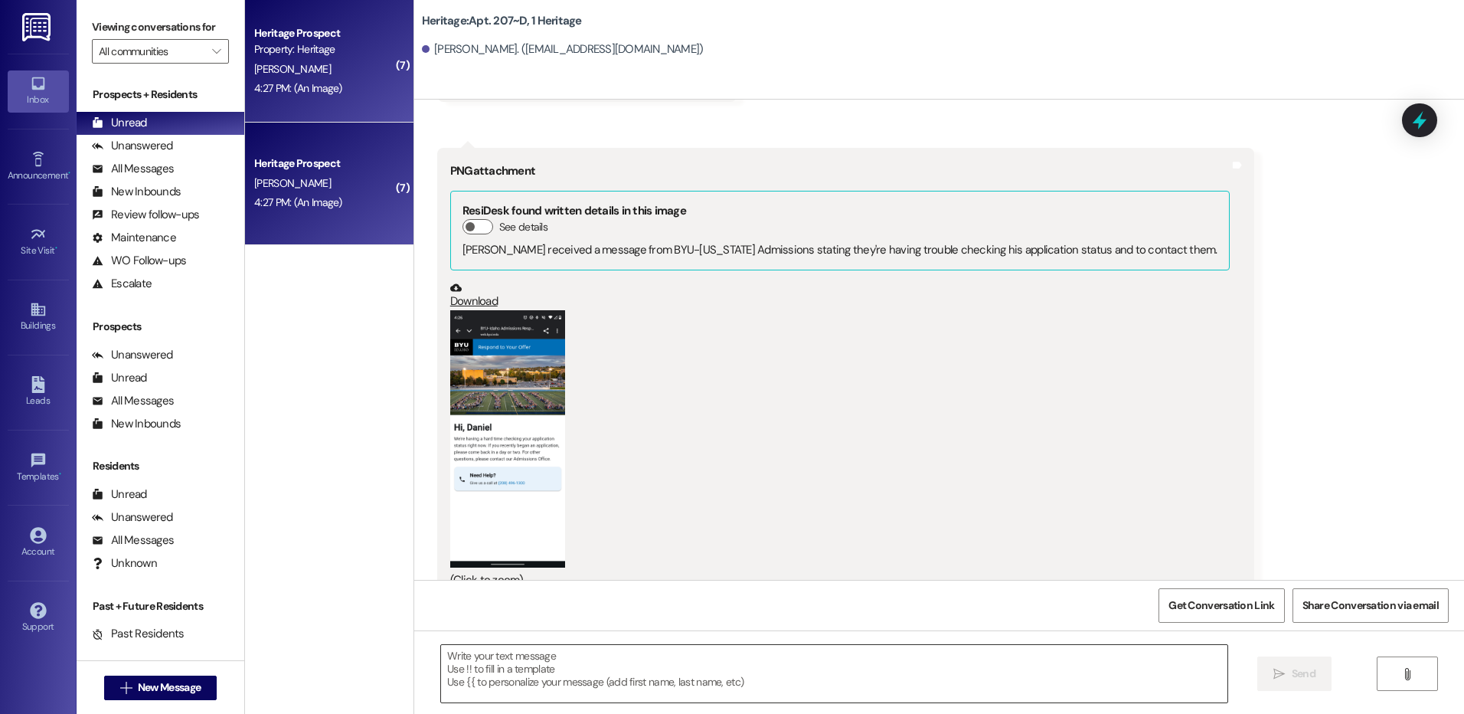
click at [611, 693] on textarea at bounding box center [834, 673] width 786 height 57
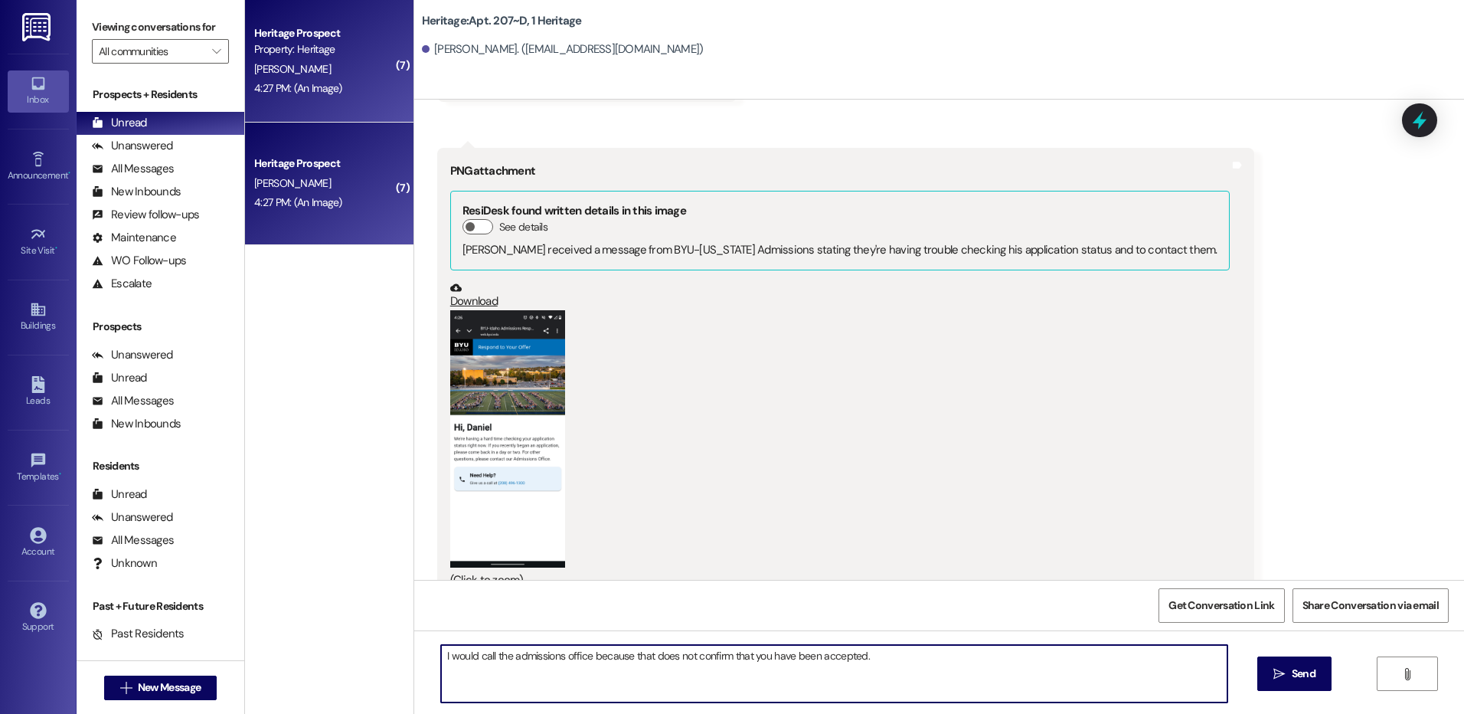
type textarea "I would call the admissions office because that does not confirm that you have …"
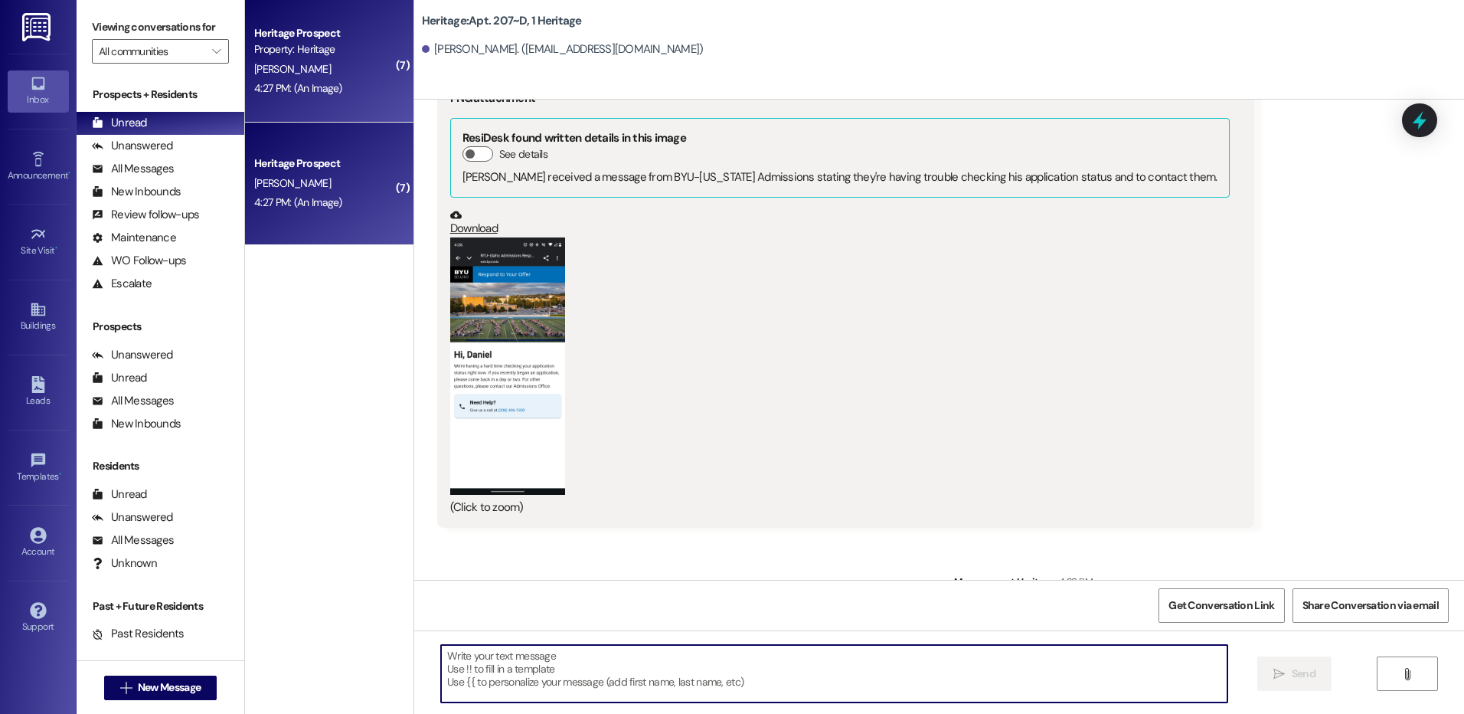
scroll to position [4451, 0]
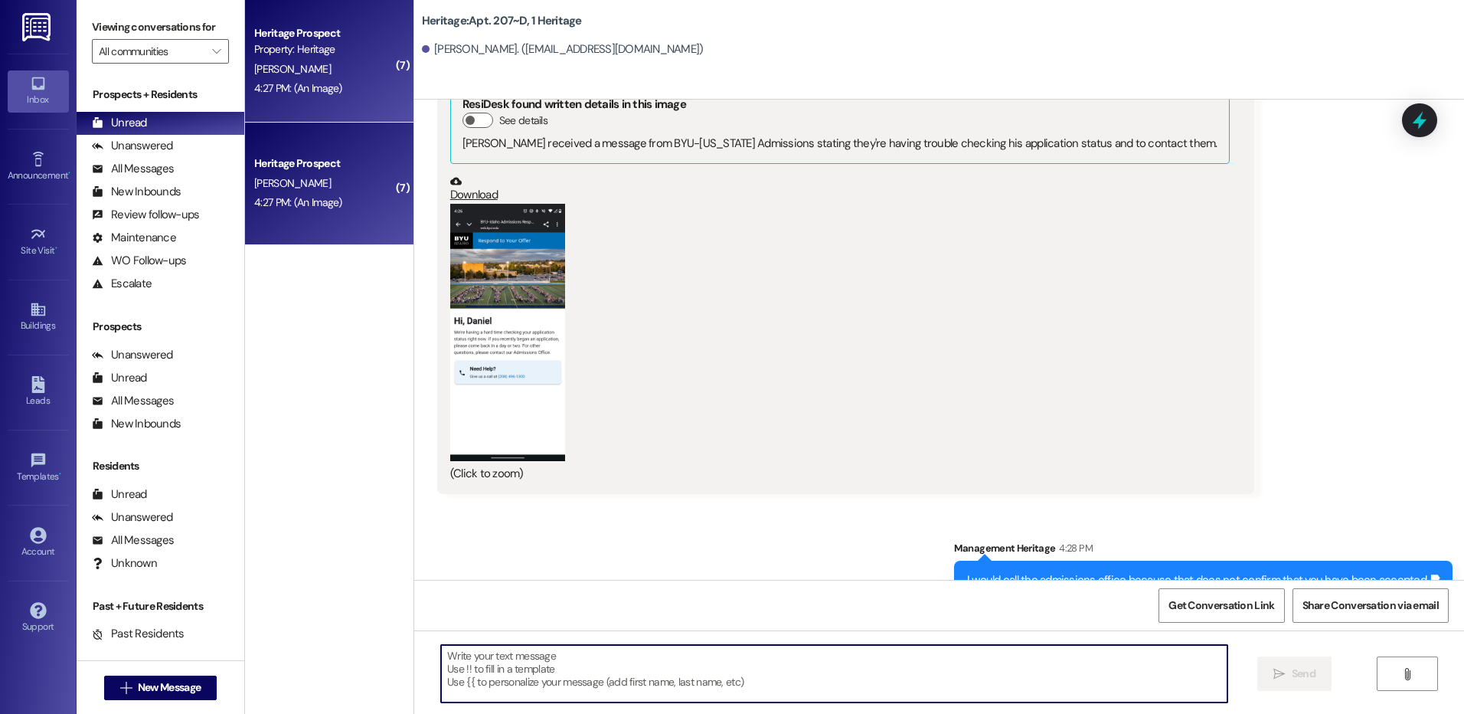
click at [466, 294] on button "Zoom image" at bounding box center [507, 332] width 115 height 257
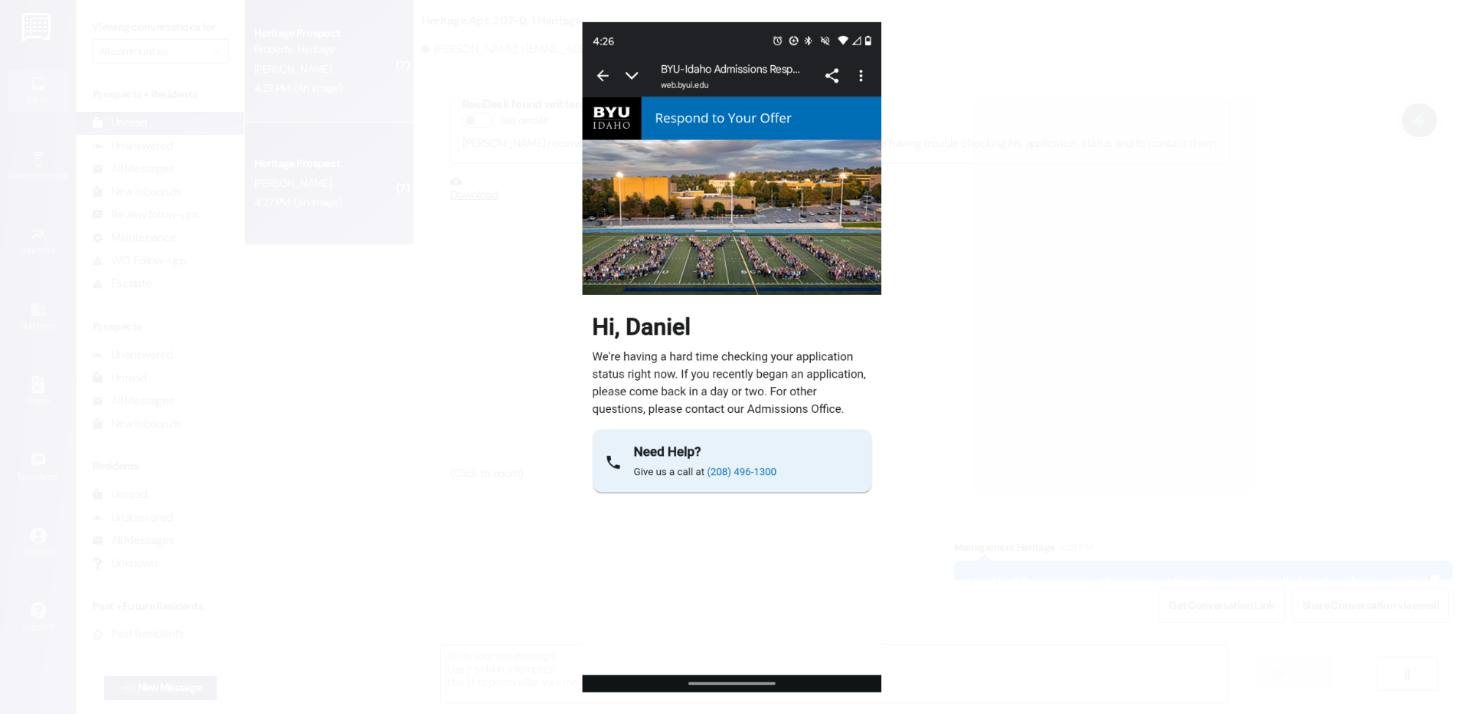
click at [1051, 352] on button "Unzoom image" at bounding box center [732, 357] width 1464 height 714
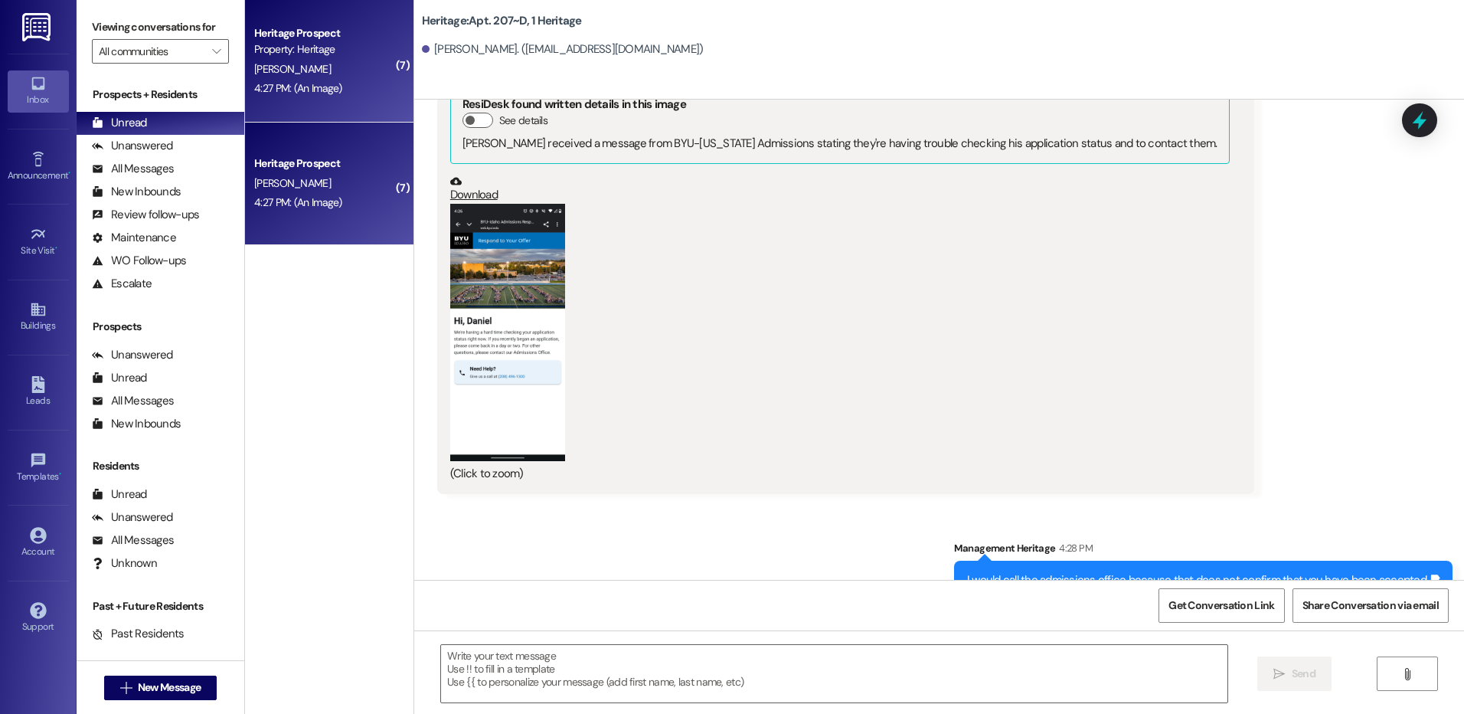
click at [541, 388] on button "Zoom image" at bounding box center [507, 332] width 115 height 257
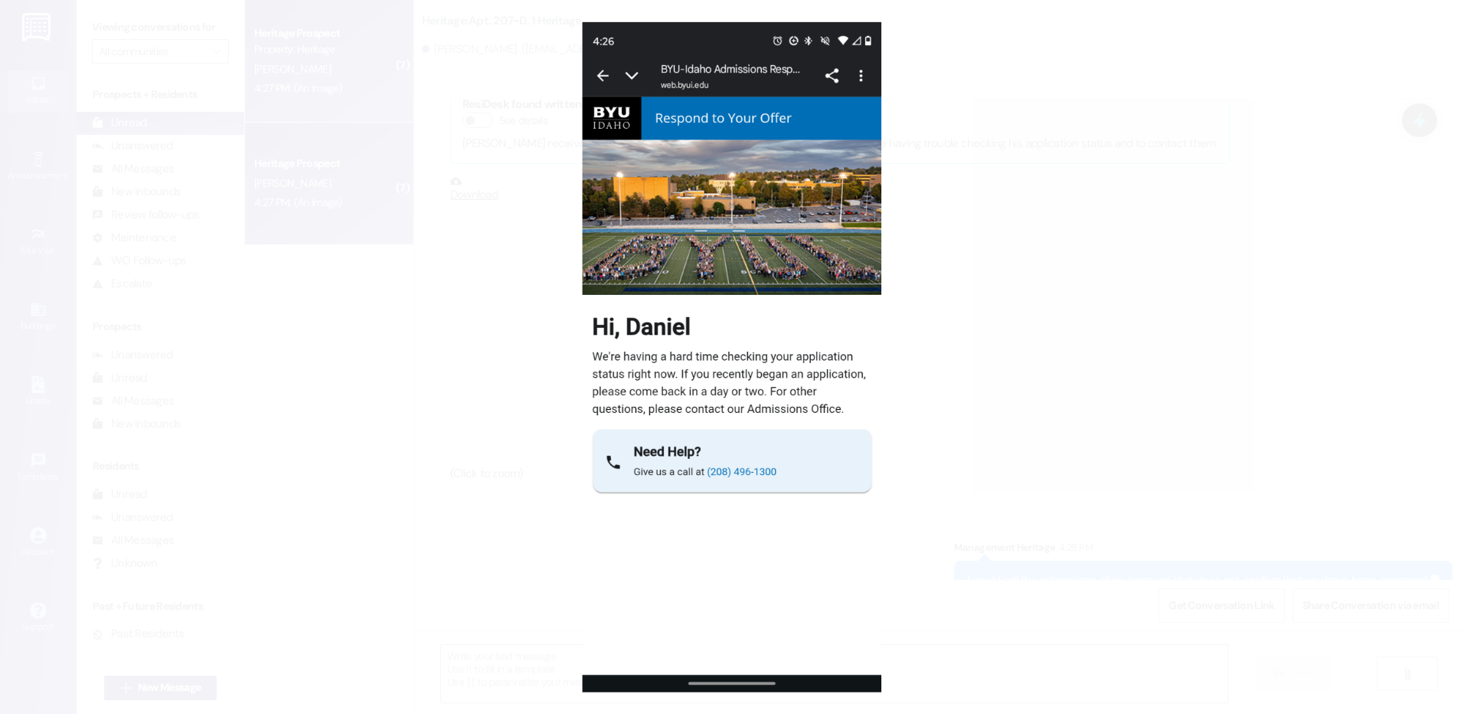
click at [530, 388] on button "Unzoom image" at bounding box center [732, 357] width 1464 height 714
